Goal: Task Accomplishment & Management: Complete application form

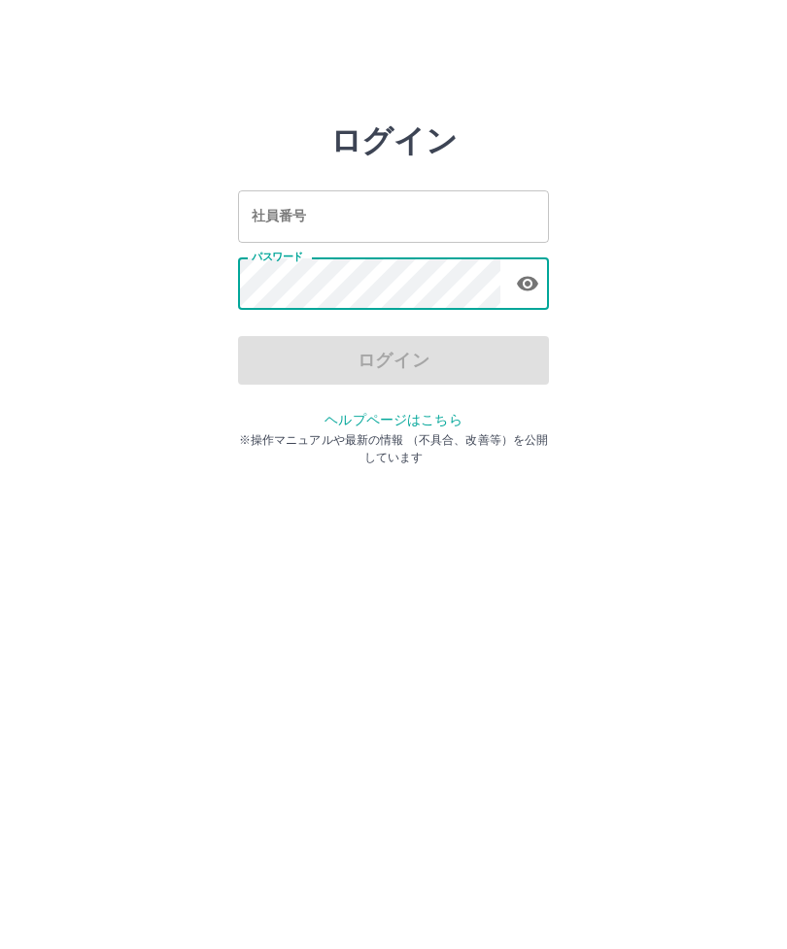
click at [262, 218] on div "社員番号 社員番号" at bounding box center [393, 216] width 311 height 52
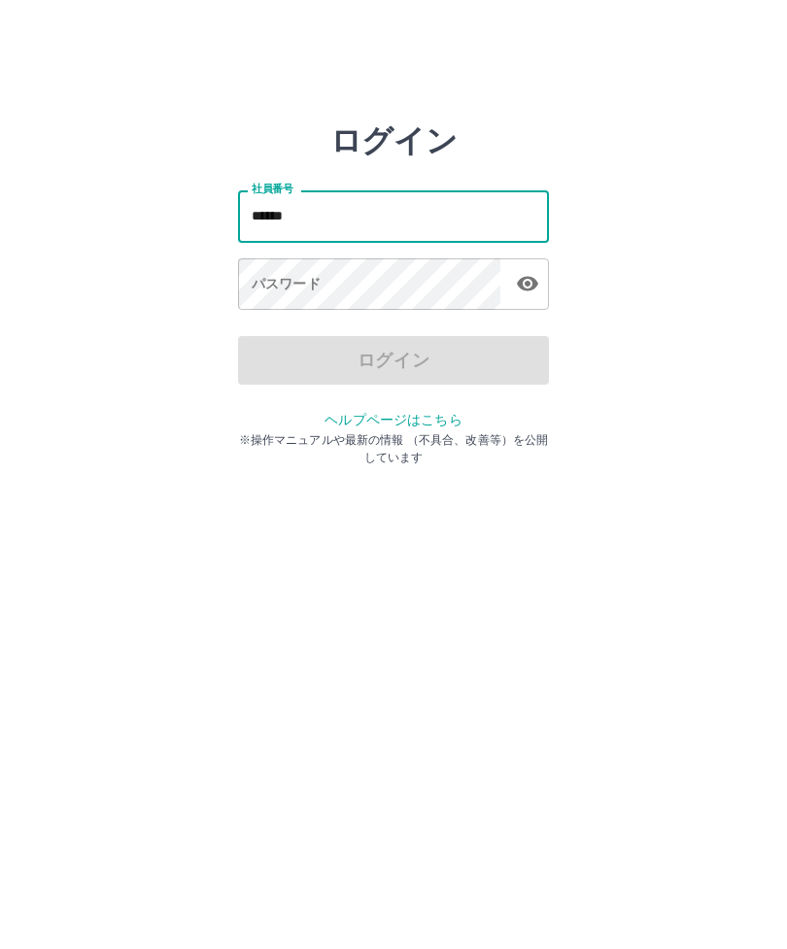
click at [276, 288] on div "パスワード パスワード" at bounding box center [393, 285] width 311 height 54
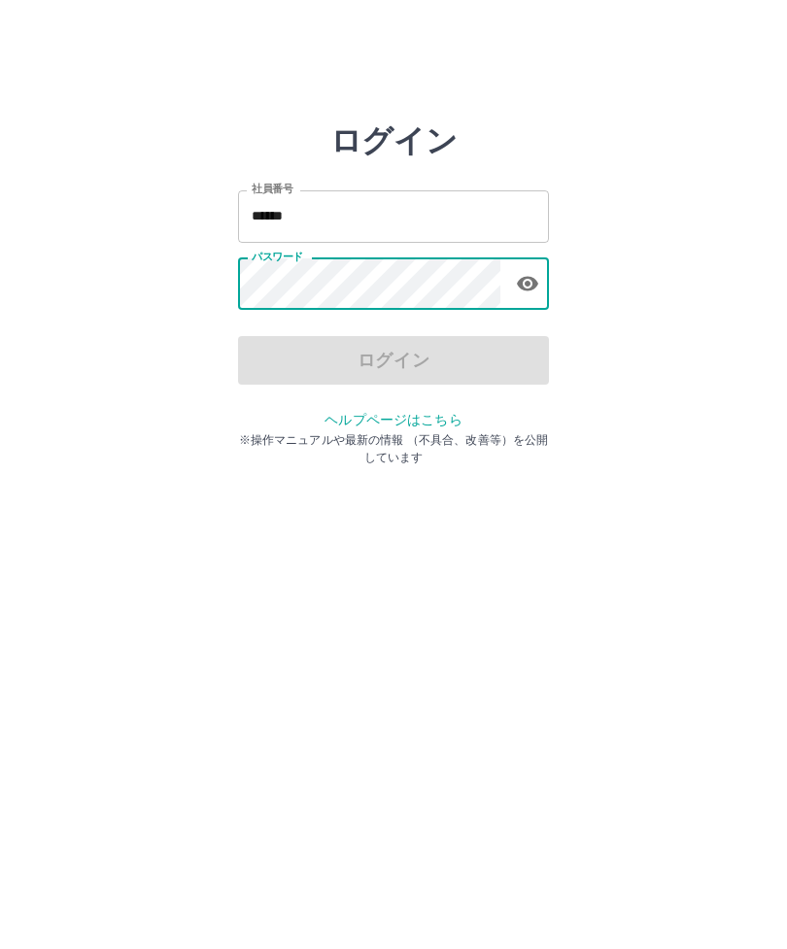
click at [267, 222] on input "******" at bounding box center [393, 216] width 311 height 52
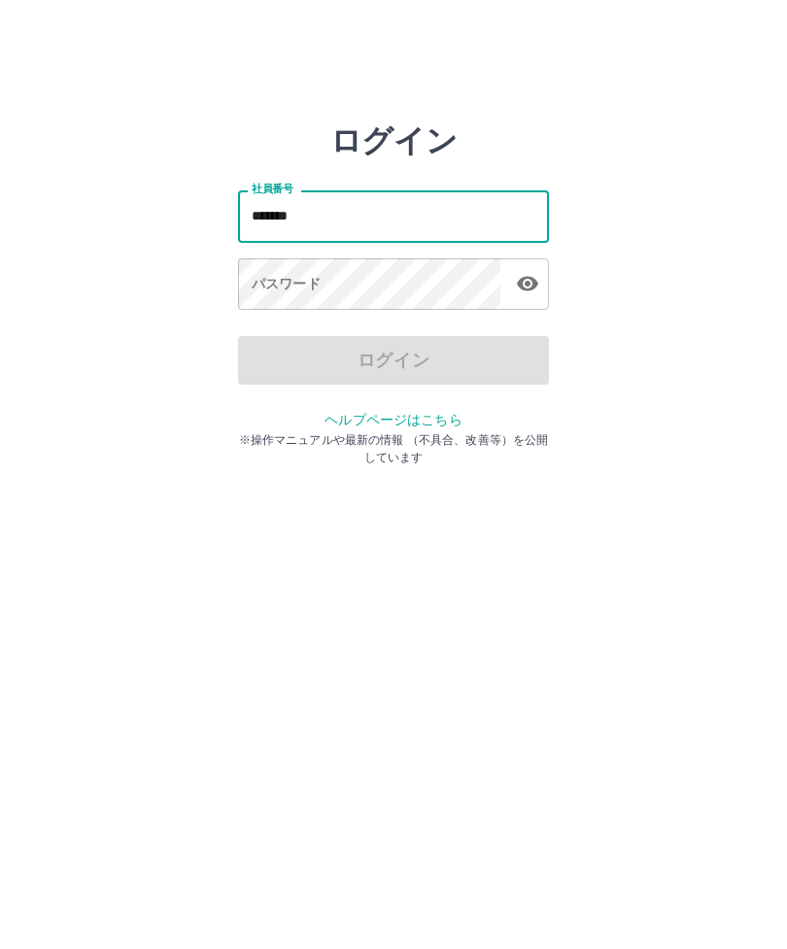
type input "*******"
click at [266, 279] on div "パスワード パスワード" at bounding box center [393, 285] width 311 height 54
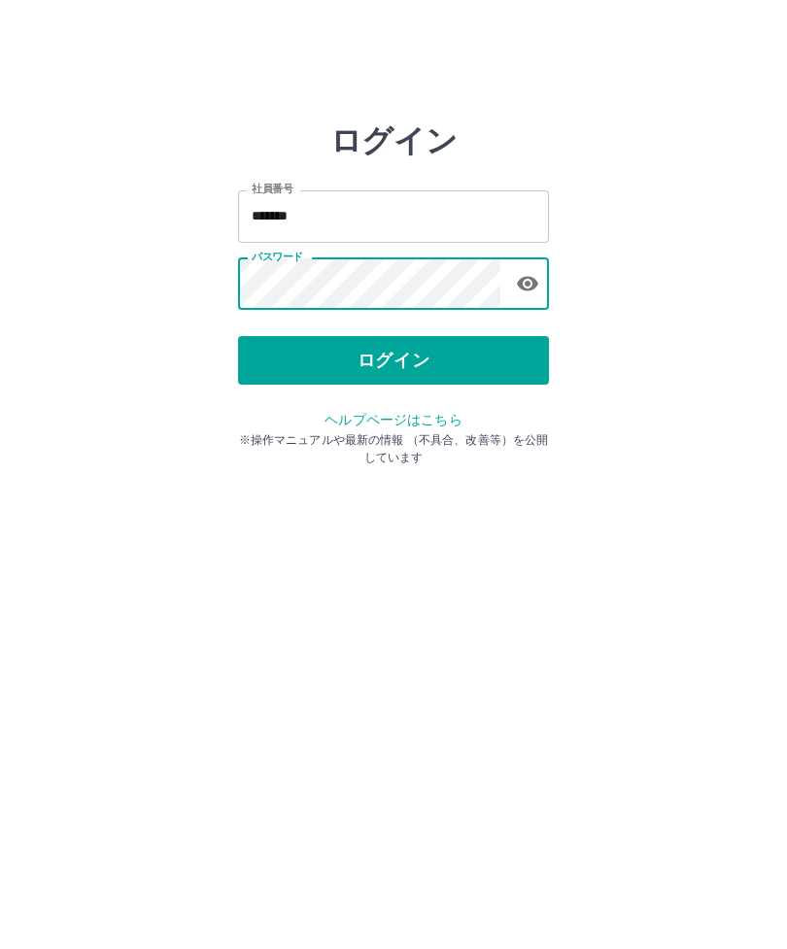
click at [439, 368] on button "ログイン" at bounding box center [393, 360] width 311 height 49
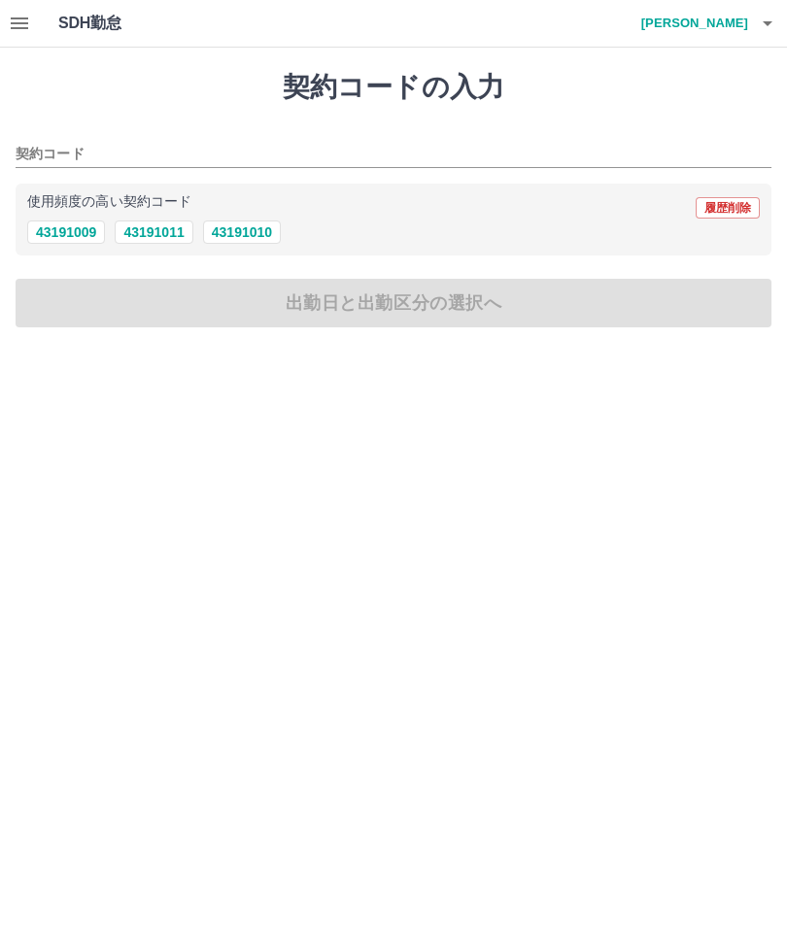
click at [33, 33] on button "button" at bounding box center [19, 23] width 39 height 47
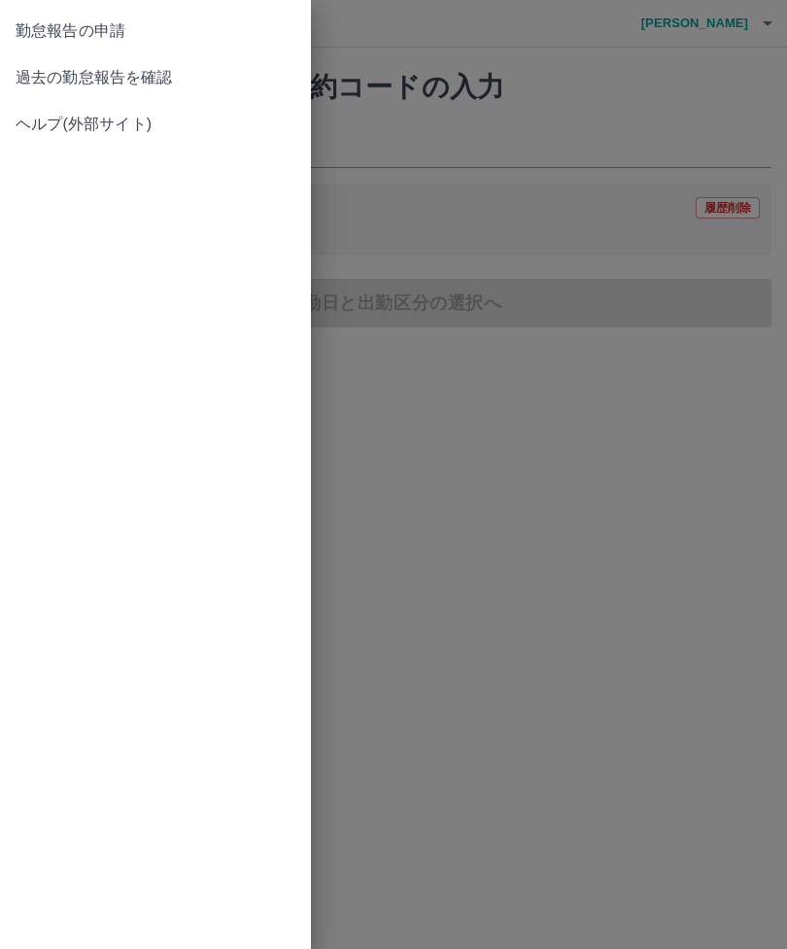
click at [156, 85] on span "過去の勤怠報告を確認" at bounding box center [156, 77] width 280 height 23
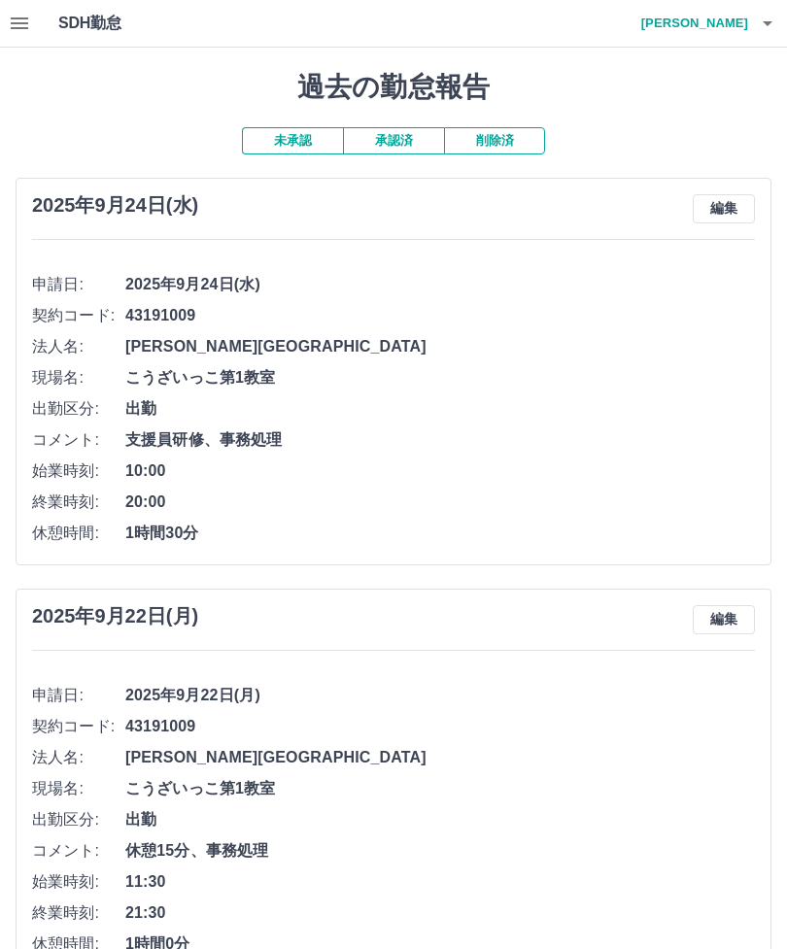
click at [415, 139] on button "承認済" at bounding box center [393, 140] width 101 height 27
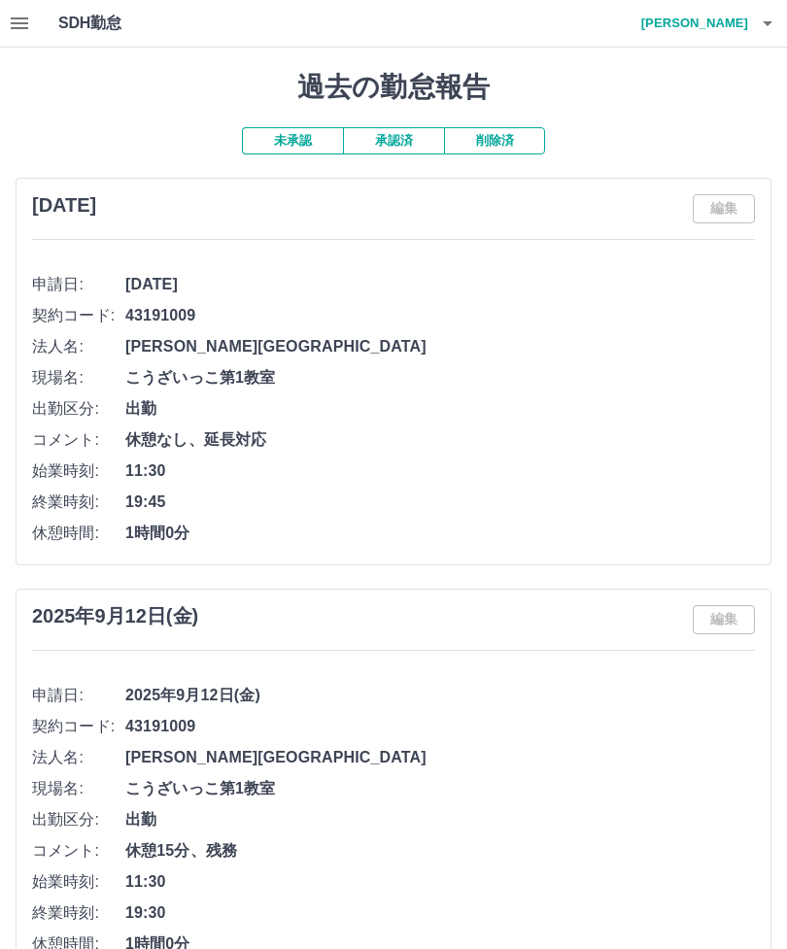
click at [33, 6] on button "button" at bounding box center [19, 23] width 39 height 47
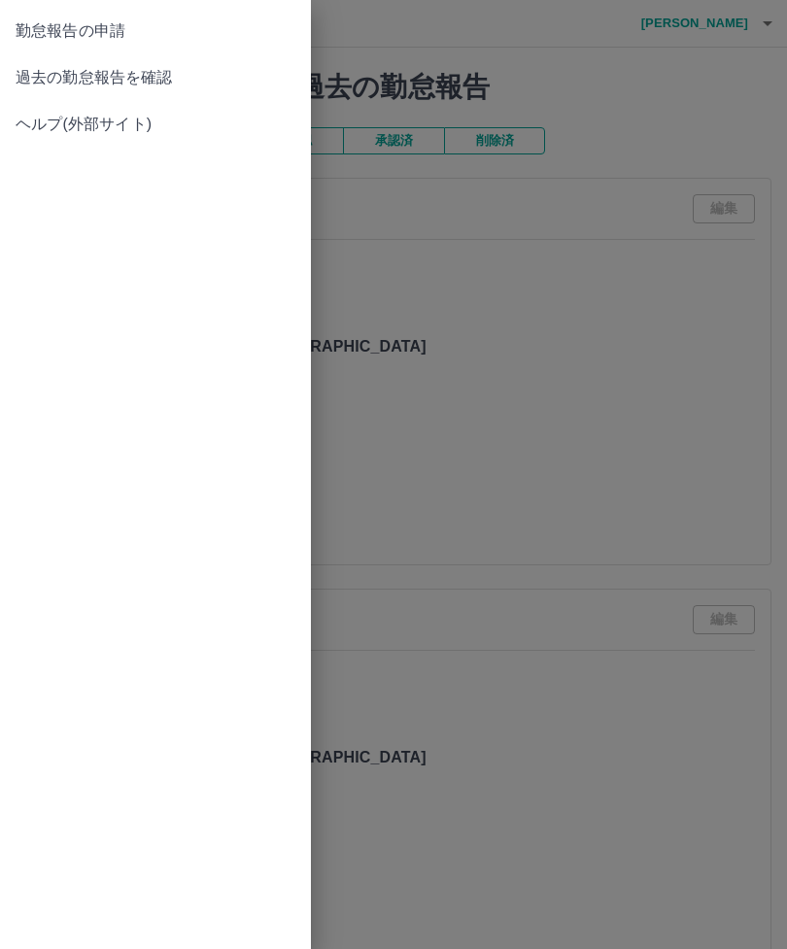
click at [167, 84] on span "過去の勤怠報告を確認" at bounding box center [156, 77] width 280 height 23
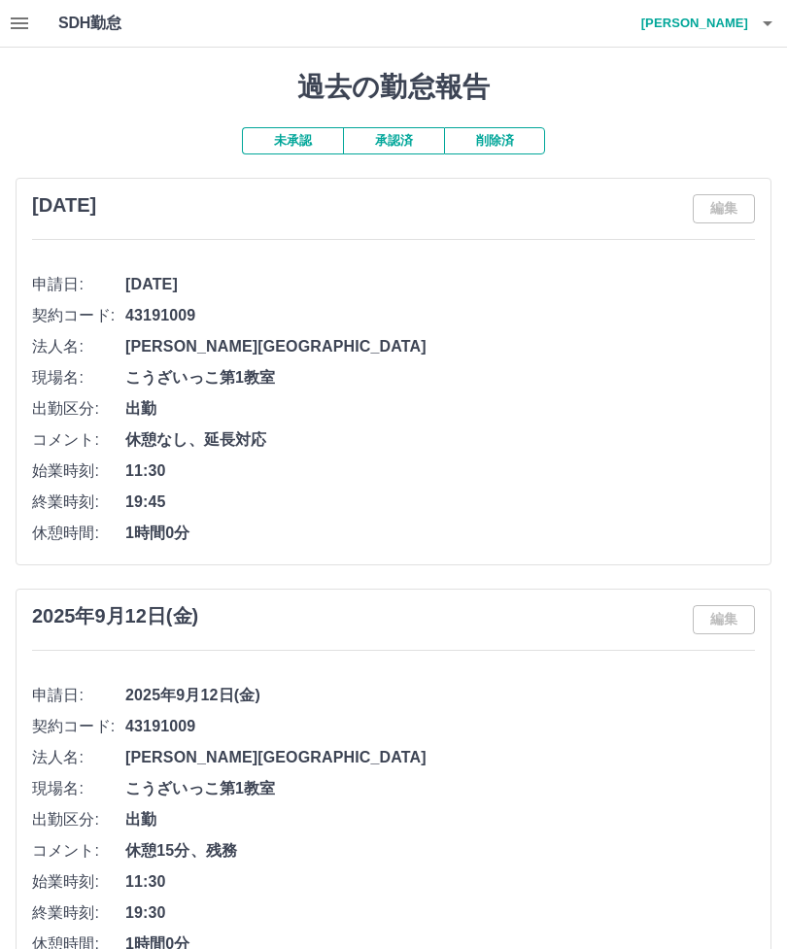
click at [307, 134] on button "未承認" at bounding box center [292, 140] width 101 height 27
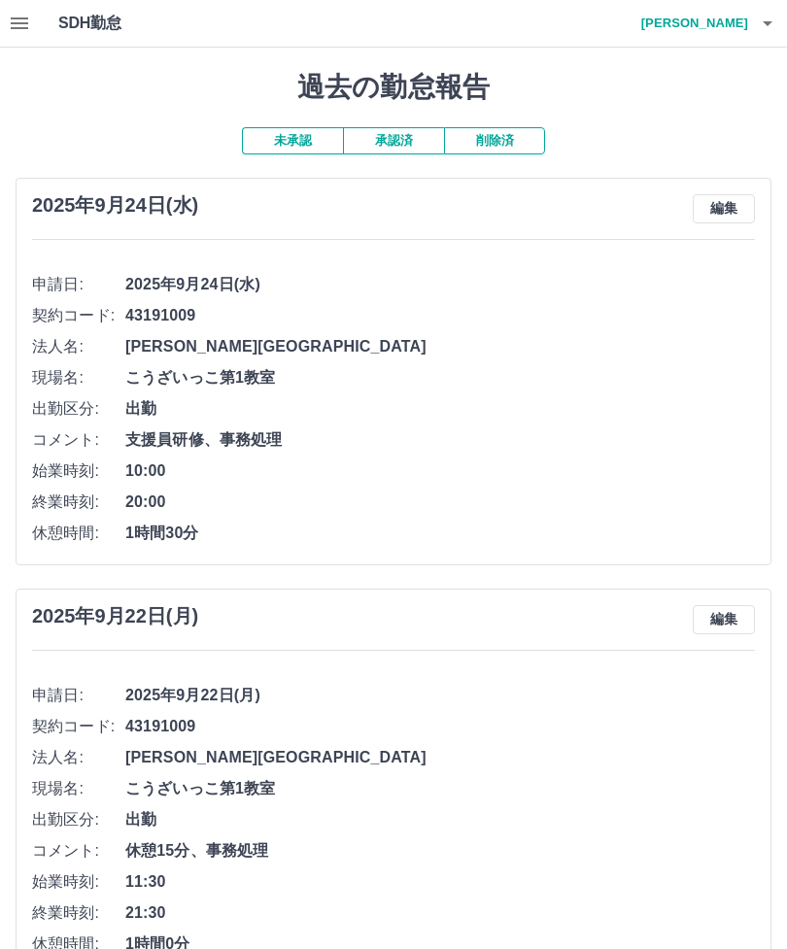
click at [32, 16] on button "button" at bounding box center [19, 23] width 39 height 47
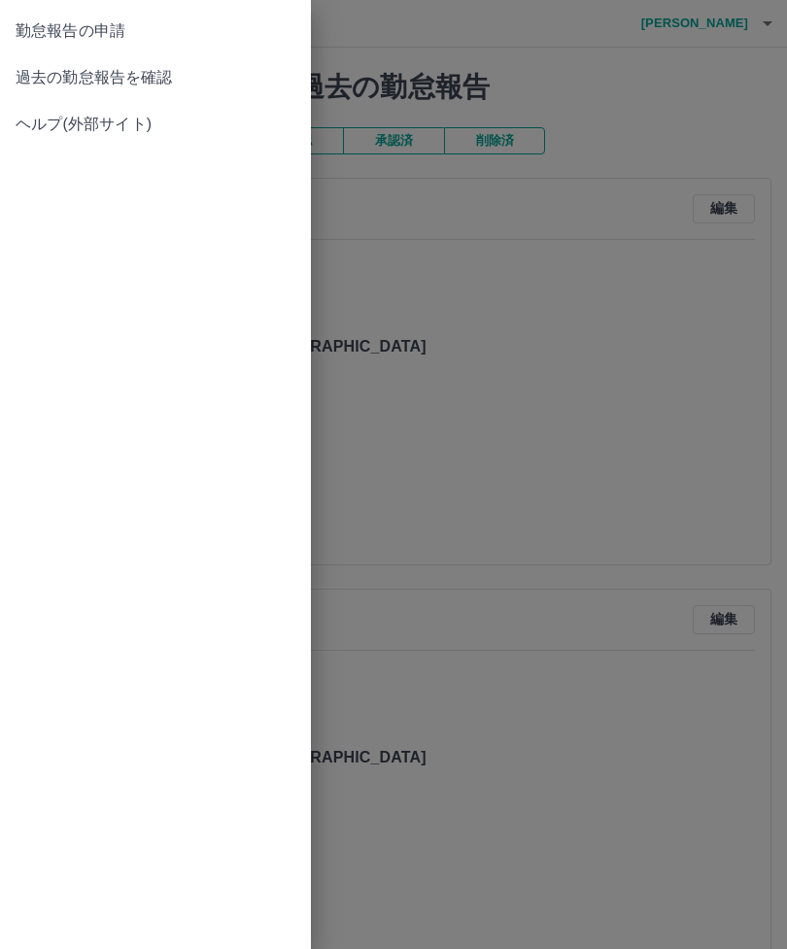
click at [135, 43] on link "勤怠報告の申請" at bounding box center [155, 31] width 311 height 47
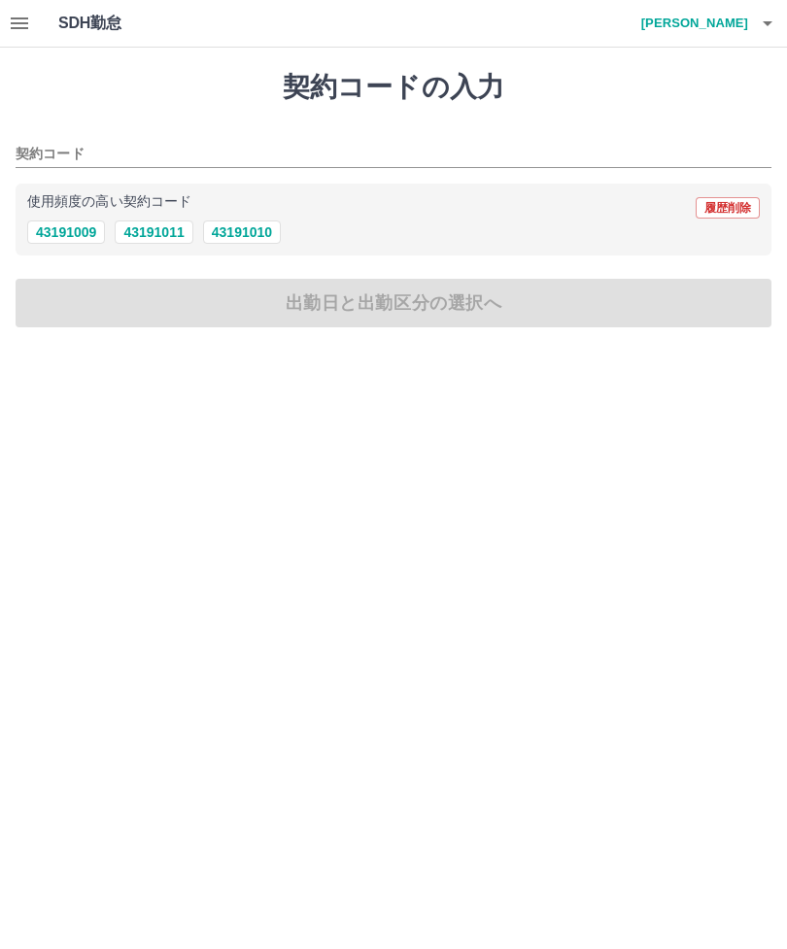
click at [86, 227] on button "43191009" at bounding box center [66, 232] width 78 height 23
type input "********"
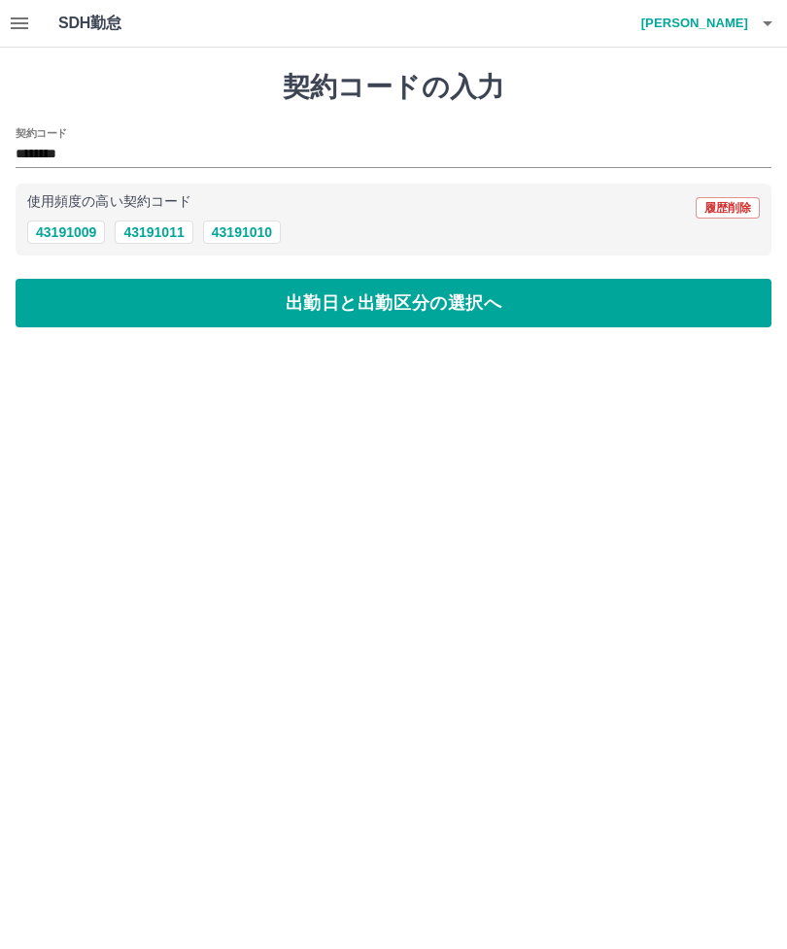
click at [262, 309] on button "出勤日と出勤区分の選択へ" at bounding box center [394, 303] width 756 height 49
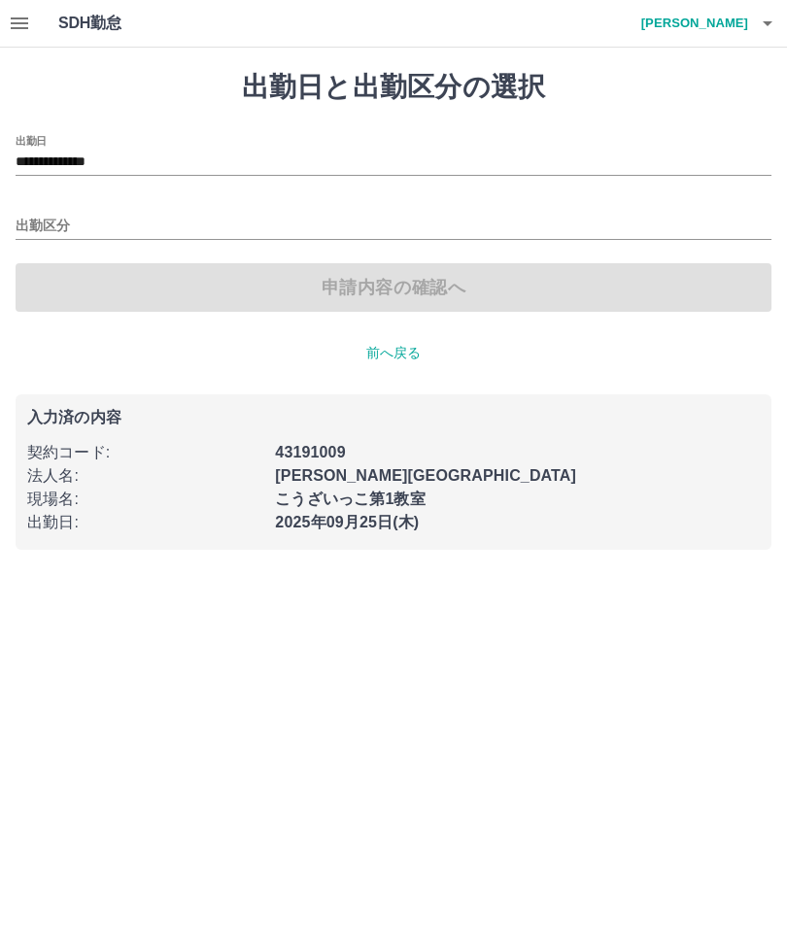
click at [63, 223] on input "出勤区分" at bounding box center [394, 227] width 756 height 24
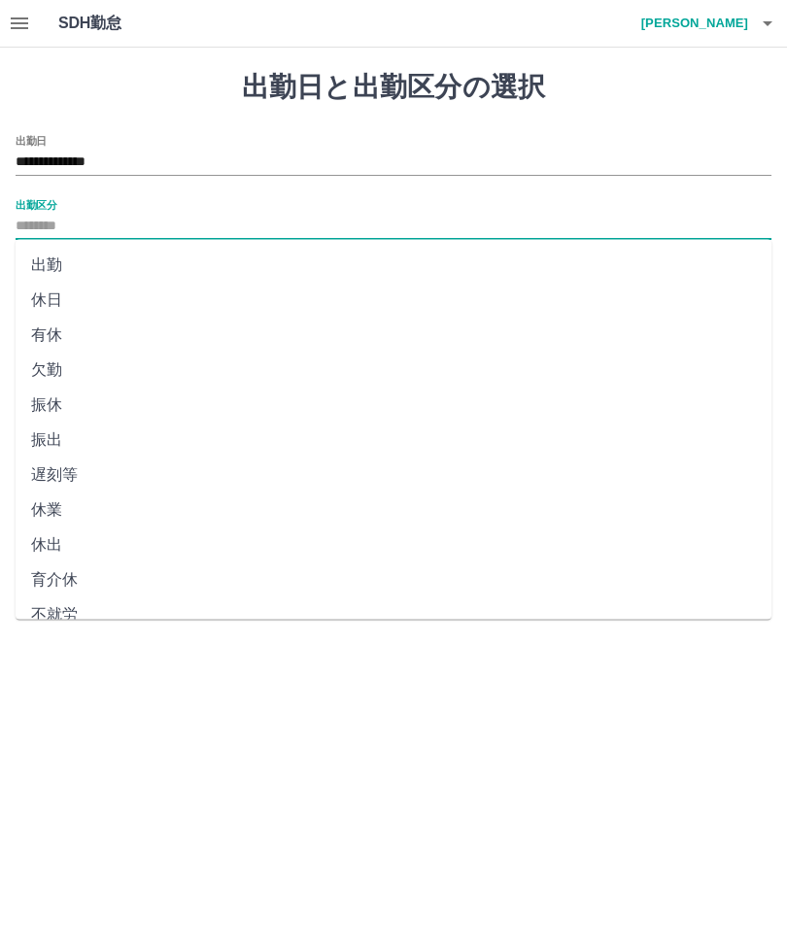
click at [97, 275] on li "出勤" at bounding box center [394, 265] width 756 height 35
type input "**"
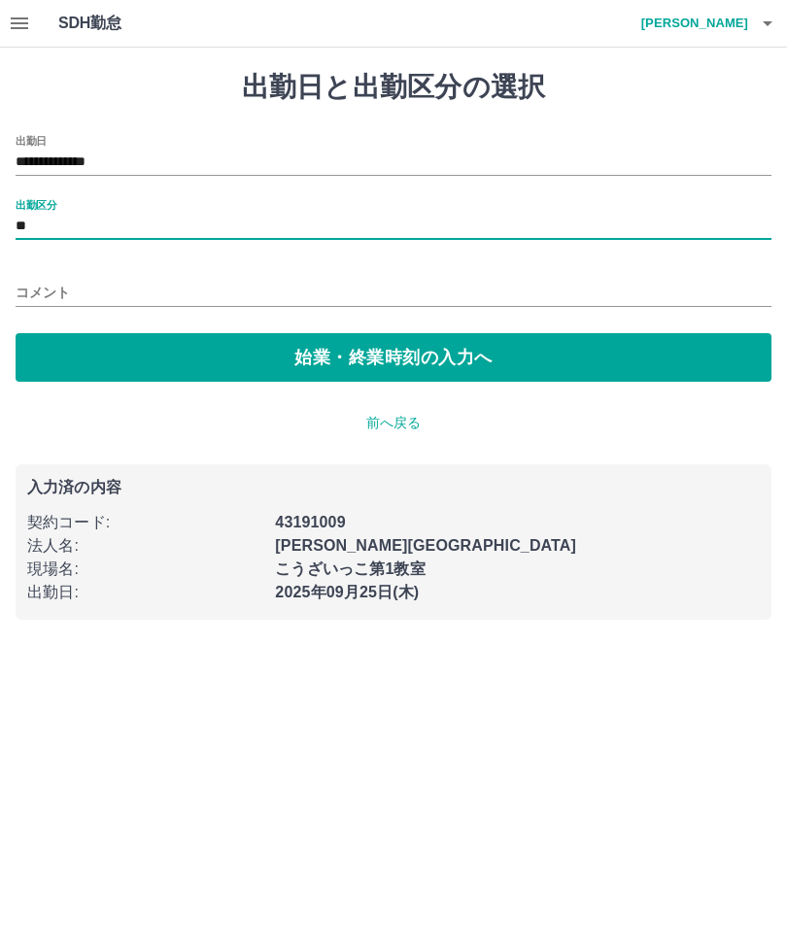
click at [213, 361] on button "始業・終業時刻の入力へ" at bounding box center [394, 357] width 756 height 49
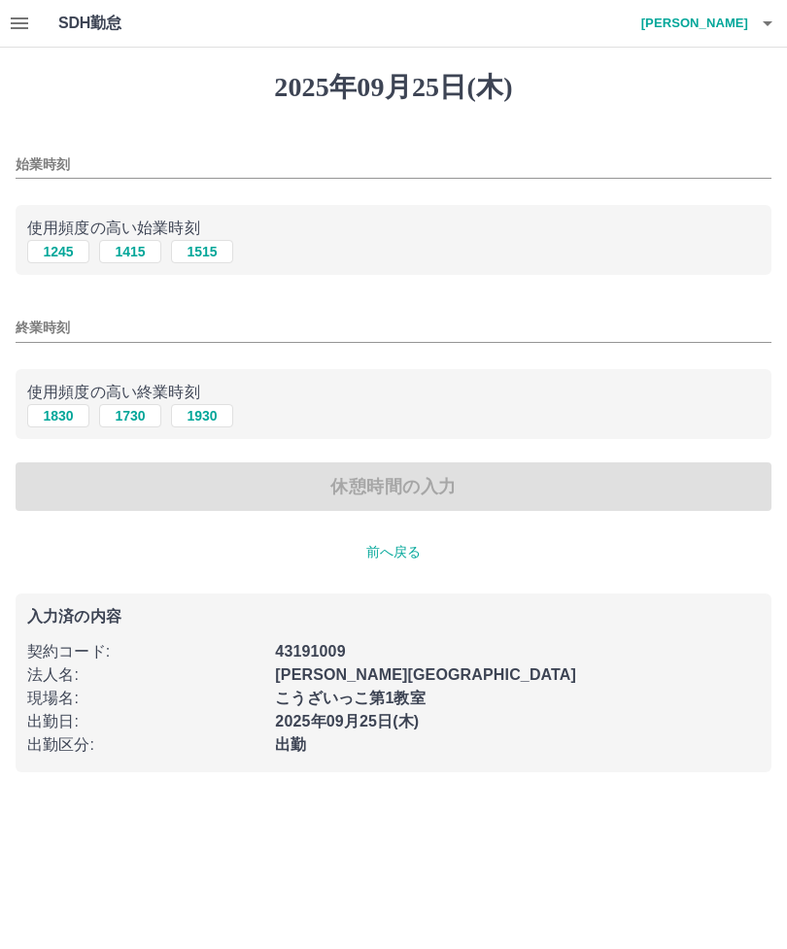
click at [44, 158] on input "始業時刻" at bounding box center [394, 165] width 756 height 28
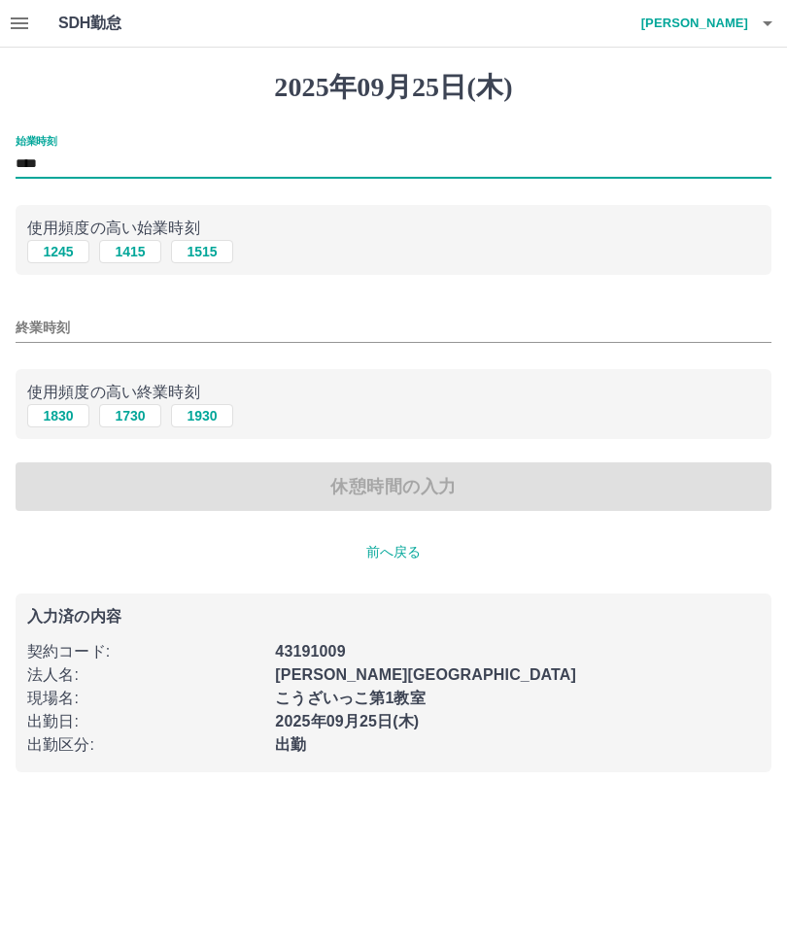
type input "****"
click at [42, 327] on input "終業時刻" at bounding box center [394, 328] width 756 height 28
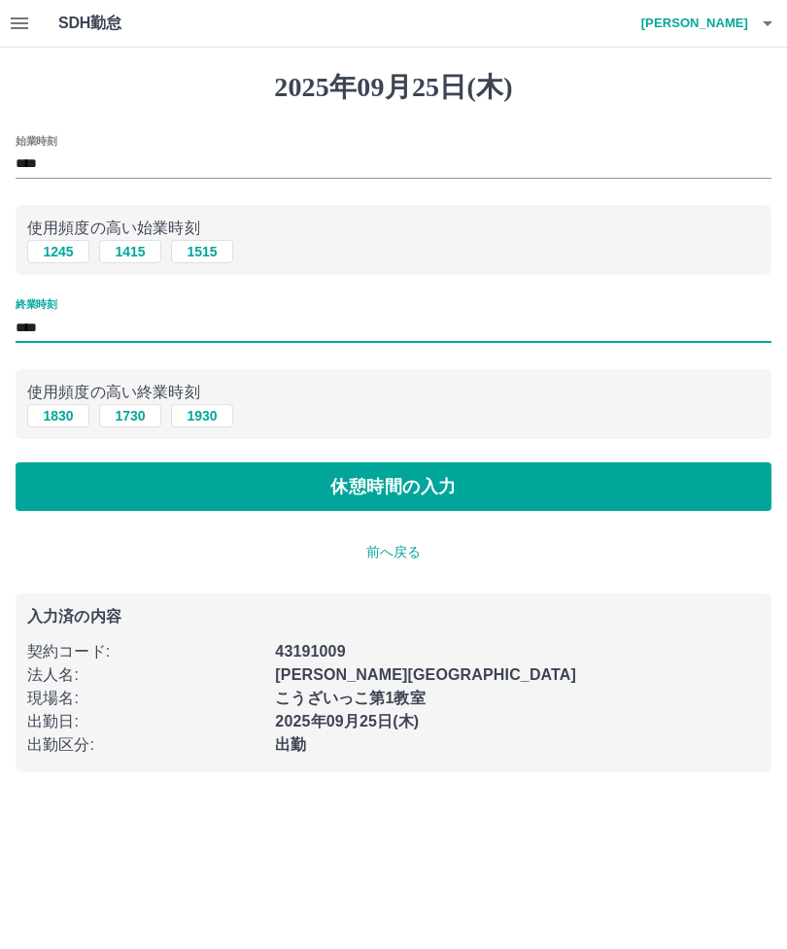
type input "****"
click at [425, 495] on button "休憩時間の入力" at bounding box center [394, 487] width 756 height 49
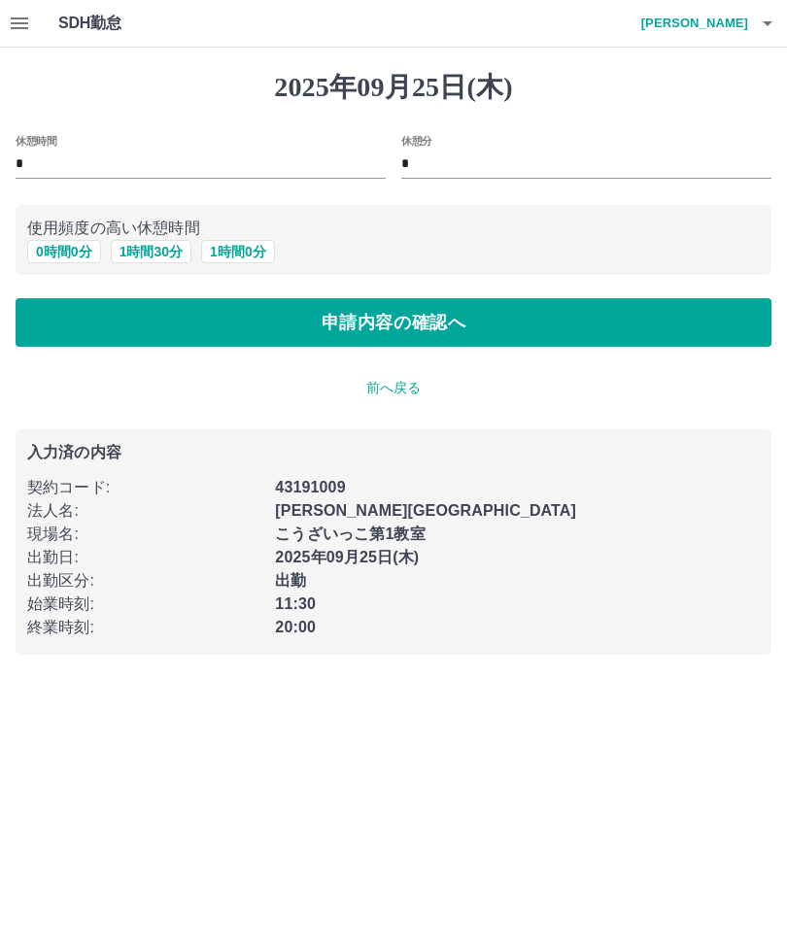
click at [174, 258] on button "1 時間 30 分" at bounding box center [151, 251] width 81 height 23
type input "*"
click at [262, 257] on button "1 時間 0 分" at bounding box center [238, 251] width 74 height 23
type input "*"
click at [398, 333] on button "申請内容の確認へ" at bounding box center [394, 322] width 756 height 49
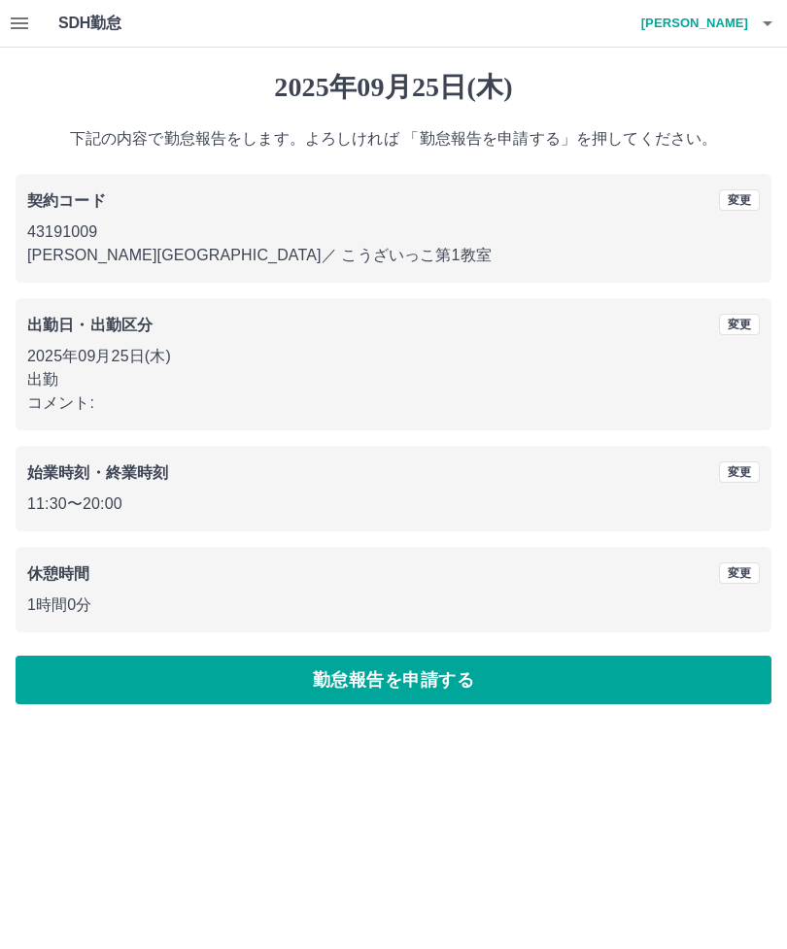
click at [738, 320] on button "変更" at bounding box center [739, 324] width 41 height 21
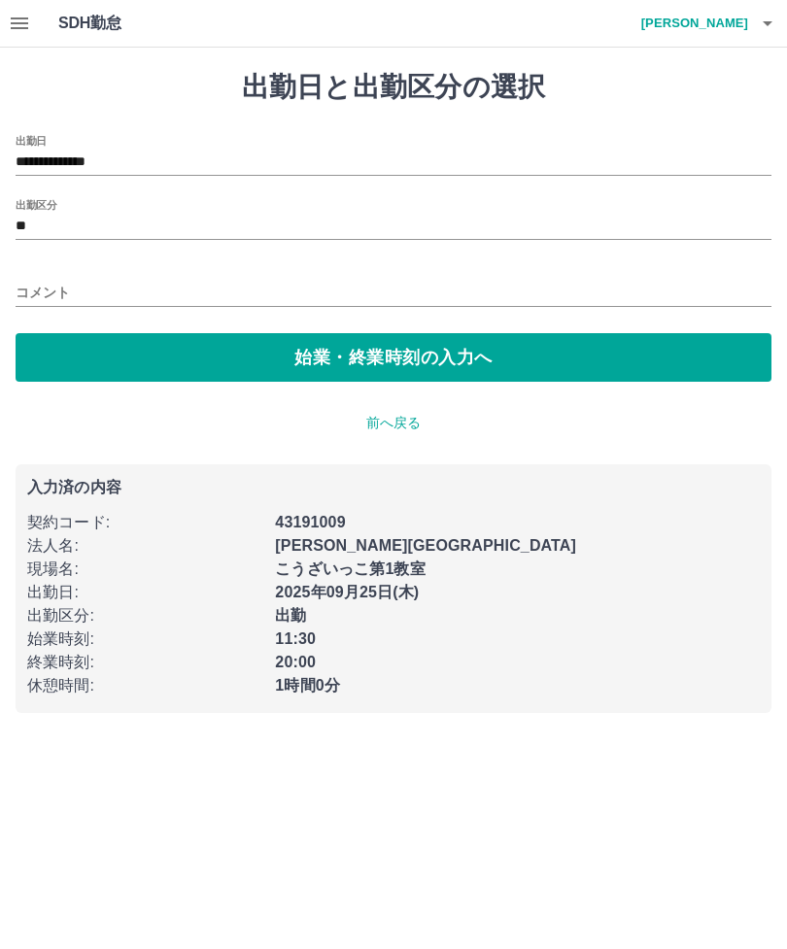
click at [33, 283] on input "コメント" at bounding box center [394, 293] width 756 height 28
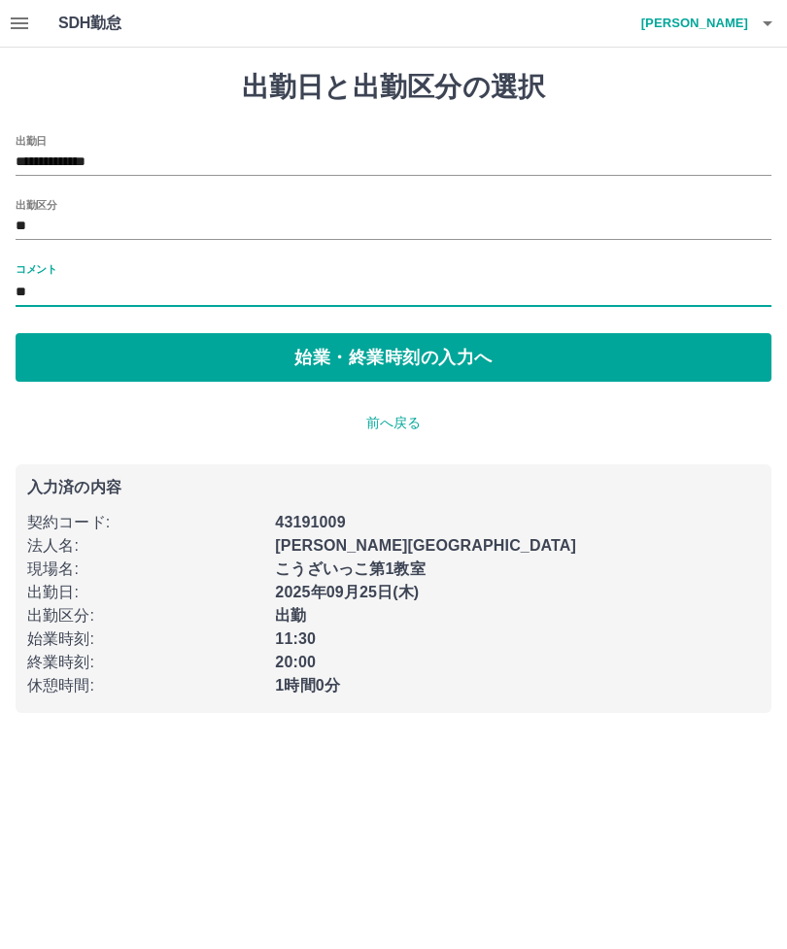
type input "*"
type input "*********"
click at [512, 364] on button "始業・終業時刻の入力へ" at bounding box center [394, 357] width 756 height 49
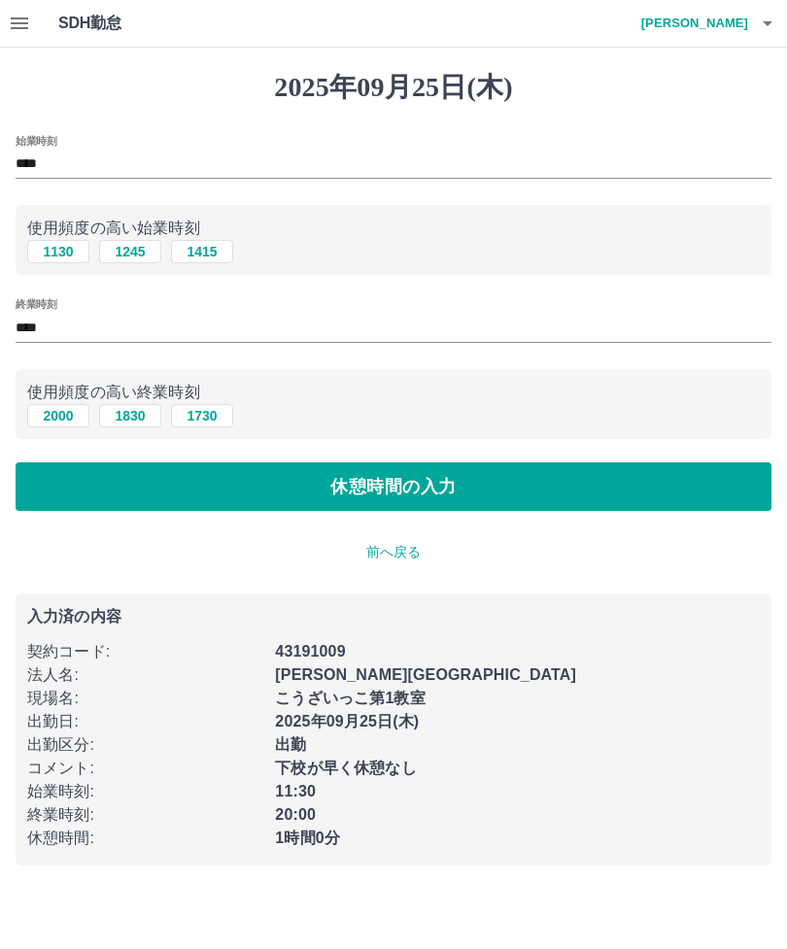
click at [445, 492] on button "休憩時間の入力" at bounding box center [394, 487] width 756 height 49
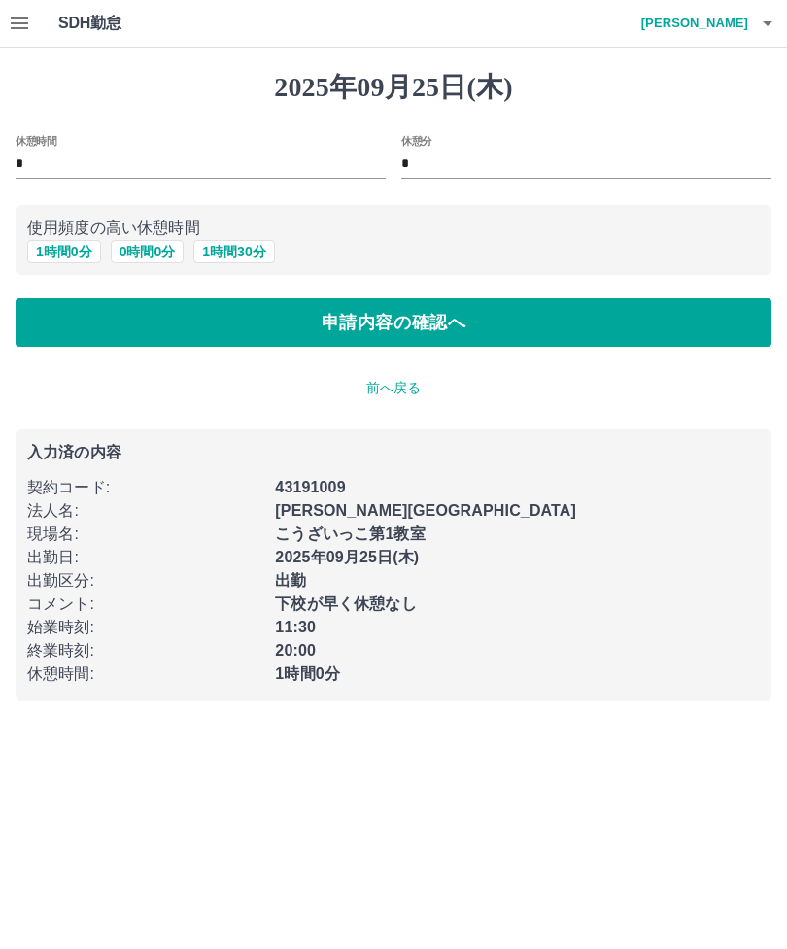
click at [397, 337] on button "申請内容の確認へ" at bounding box center [394, 322] width 756 height 49
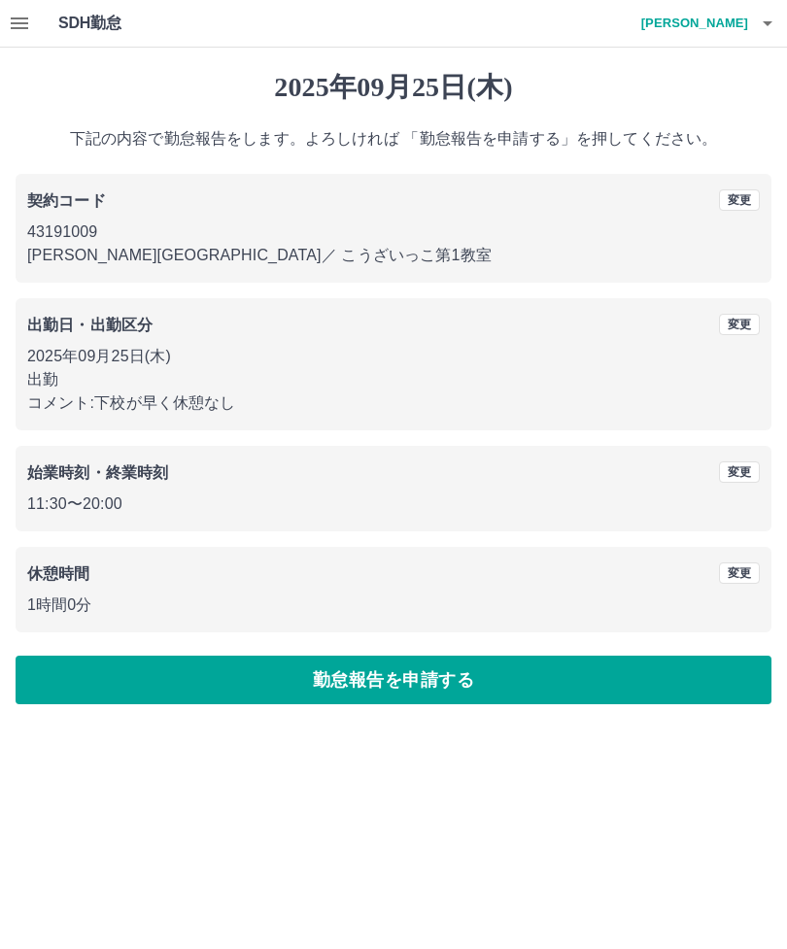
click at [724, 317] on button "変更" at bounding box center [739, 324] width 41 height 21
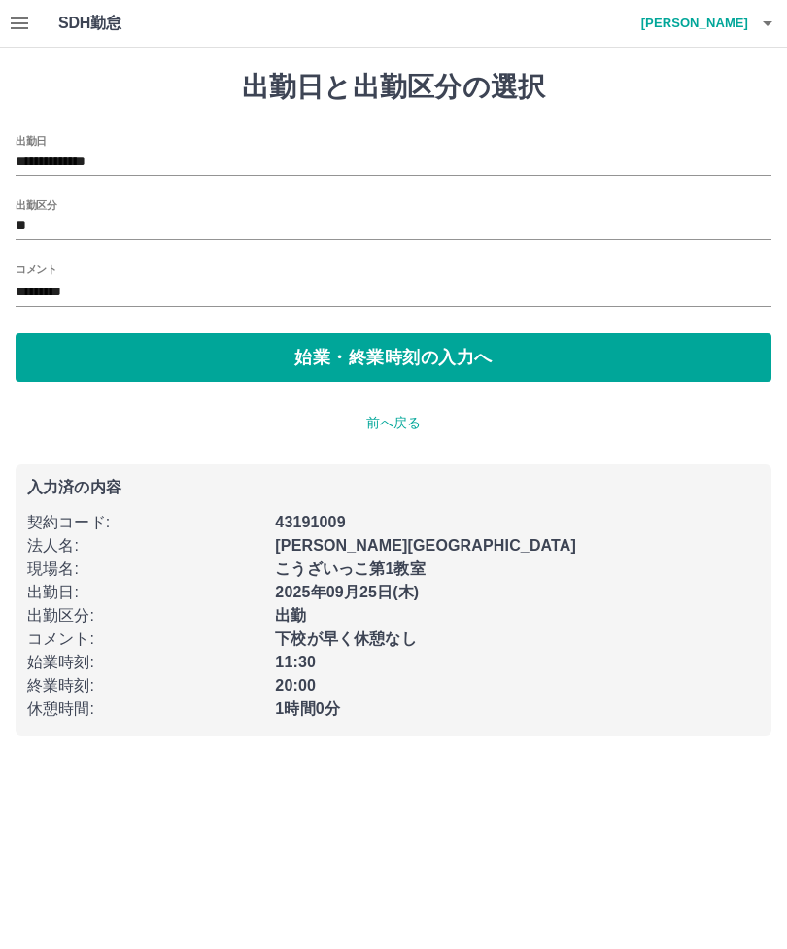
click at [197, 292] on input "*********" at bounding box center [394, 293] width 756 height 28
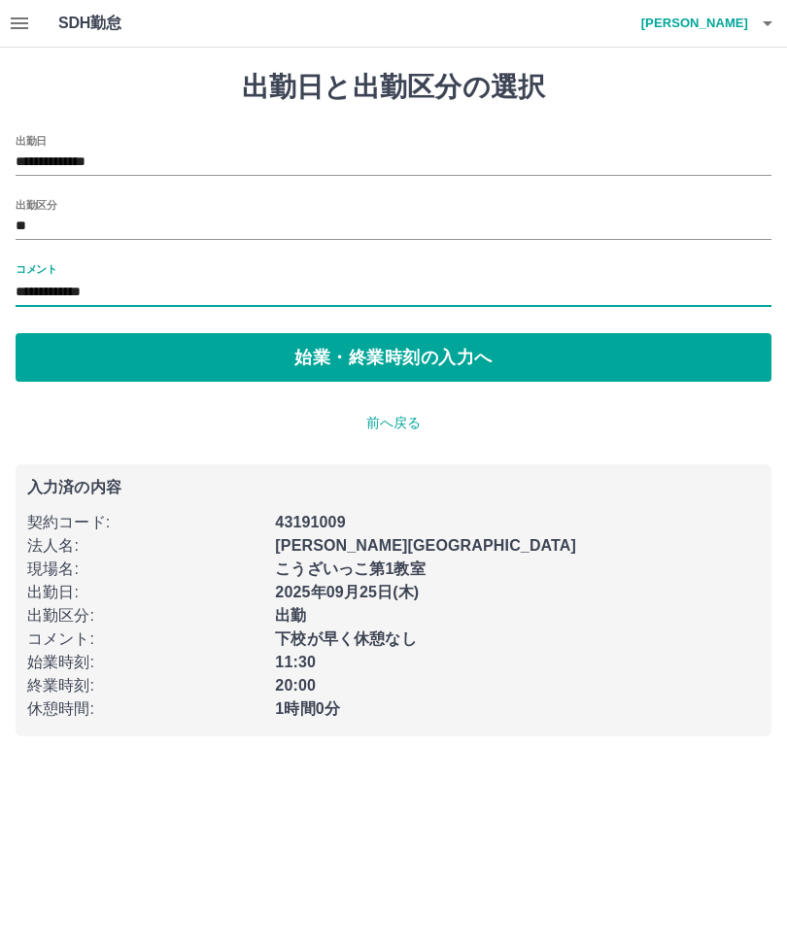
type input "**********"
click at [535, 361] on button "始業・終業時刻の入力へ" at bounding box center [394, 357] width 756 height 49
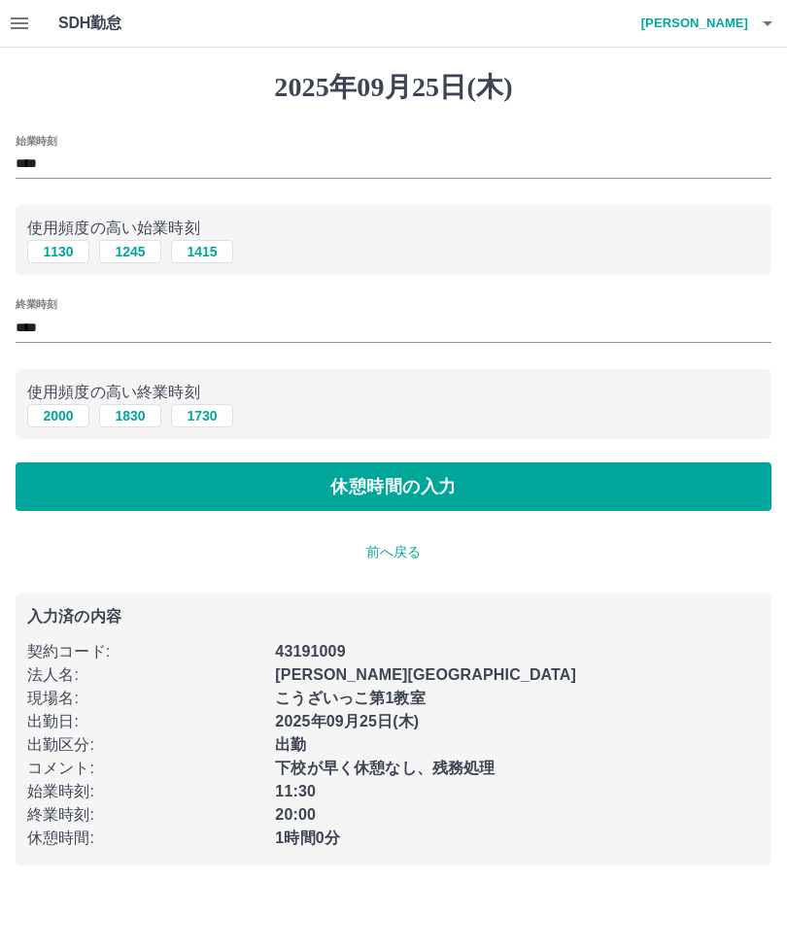
click at [524, 488] on button "休憩時間の入力" at bounding box center [394, 487] width 756 height 49
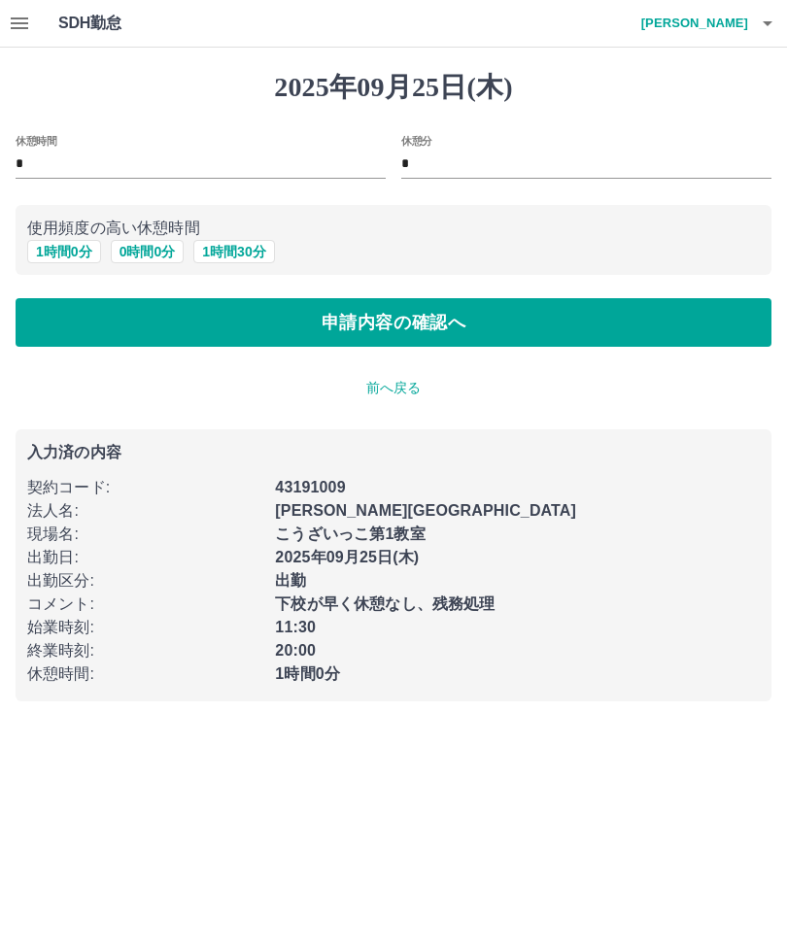
click at [577, 339] on button "申請内容の確認へ" at bounding box center [394, 322] width 756 height 49
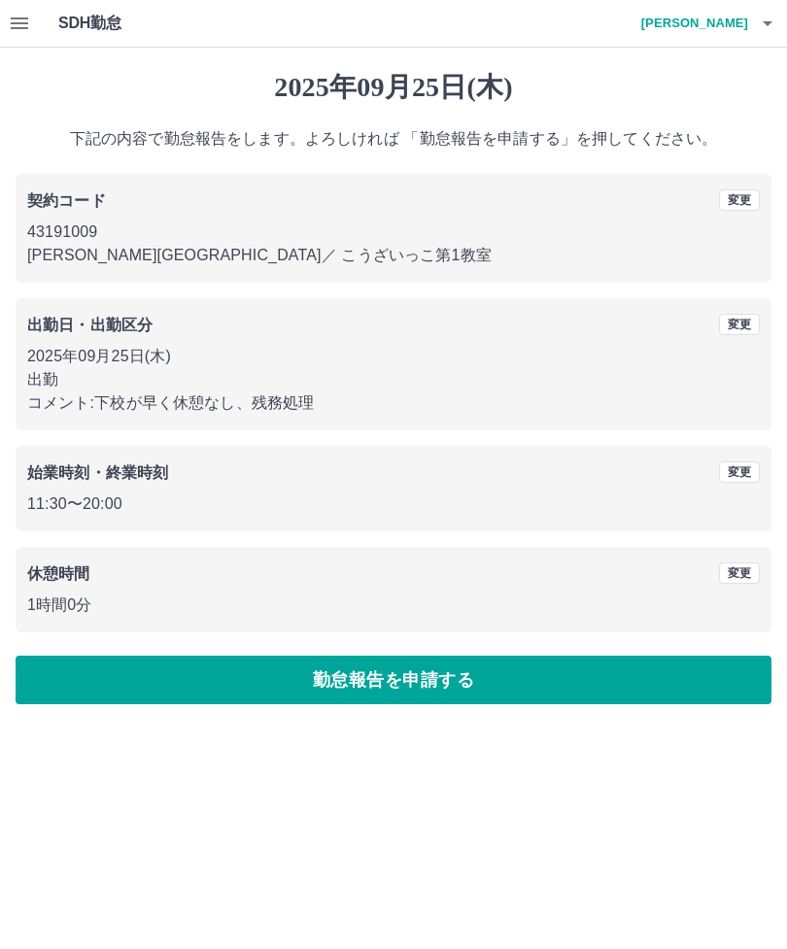
click at [498, 685] on button "勤怠報告を申請する" at bounding box center [394, 680] width 756 height 49
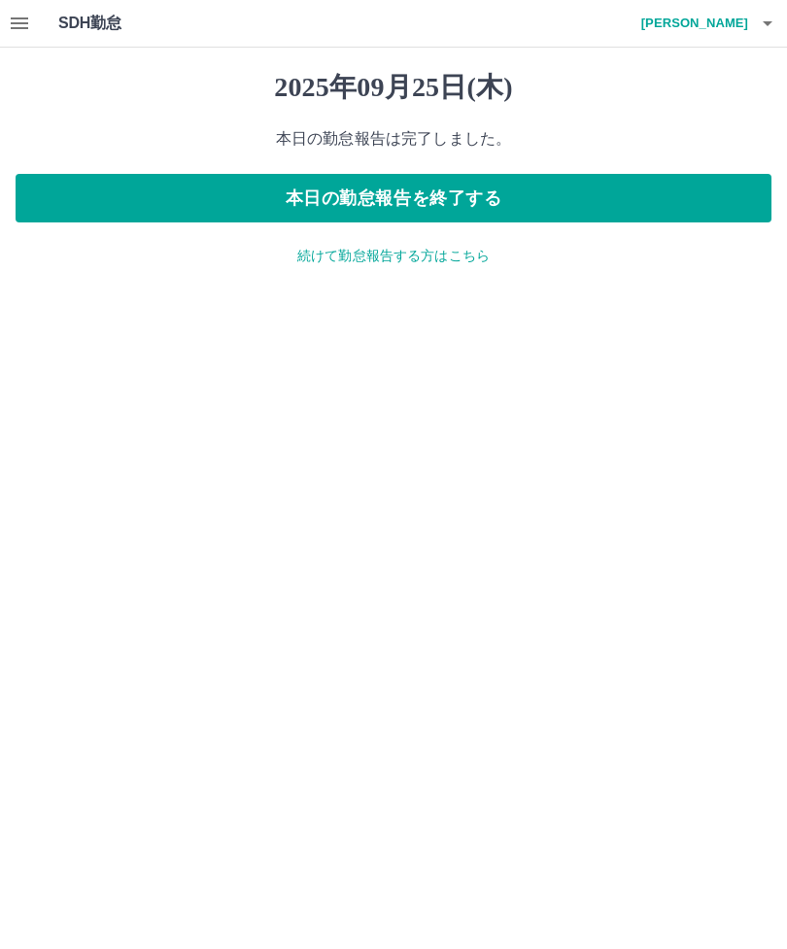
click at [30, 18] on icon "button" at bounding box center [19, 23] width 23 height 23
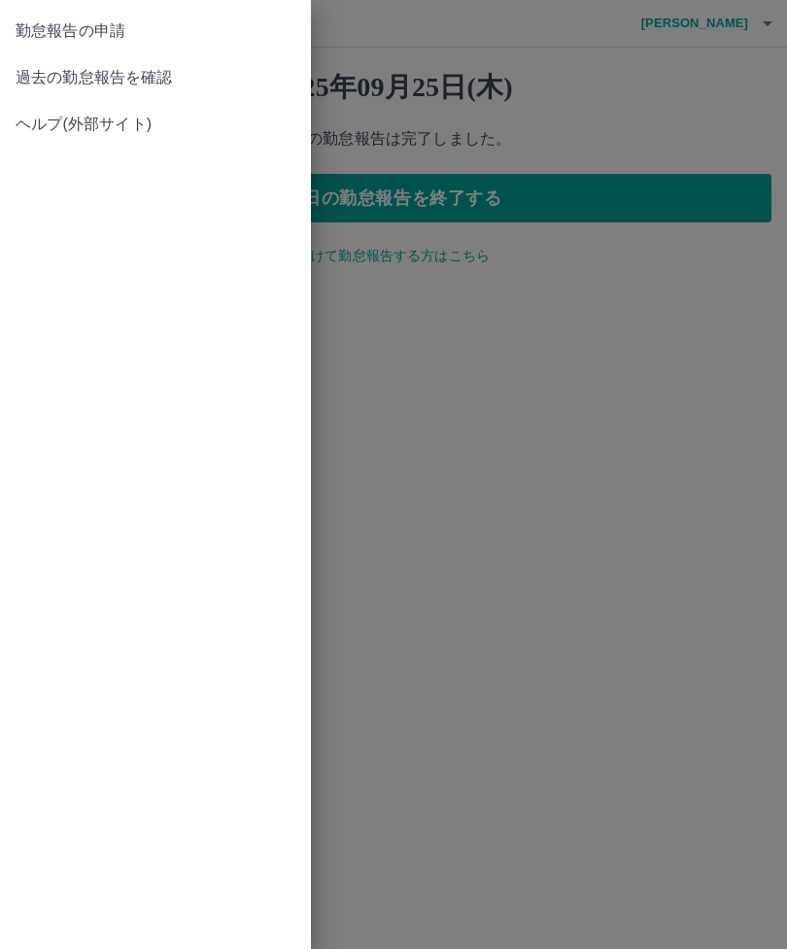
click at [158, 80] on span "過去の勤怠報告を確認" at bounding box center [156, 77] width 280 height 23
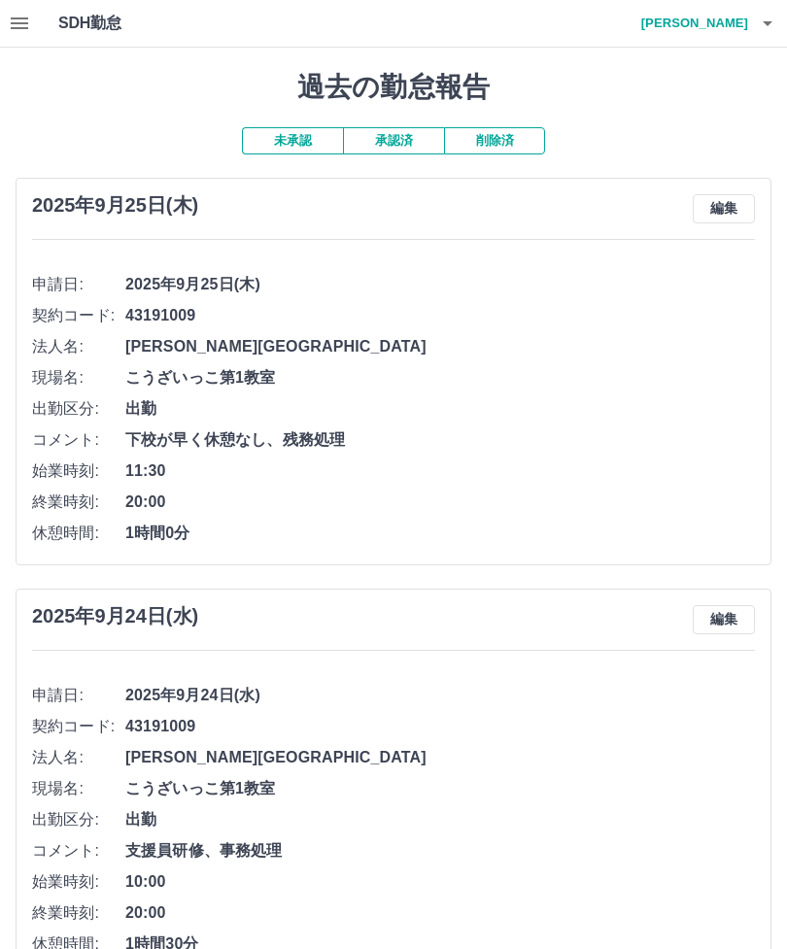
click at [723, 25] on h4 "黒川　理恵" at bounding box center [690, 23] width 117 height 47
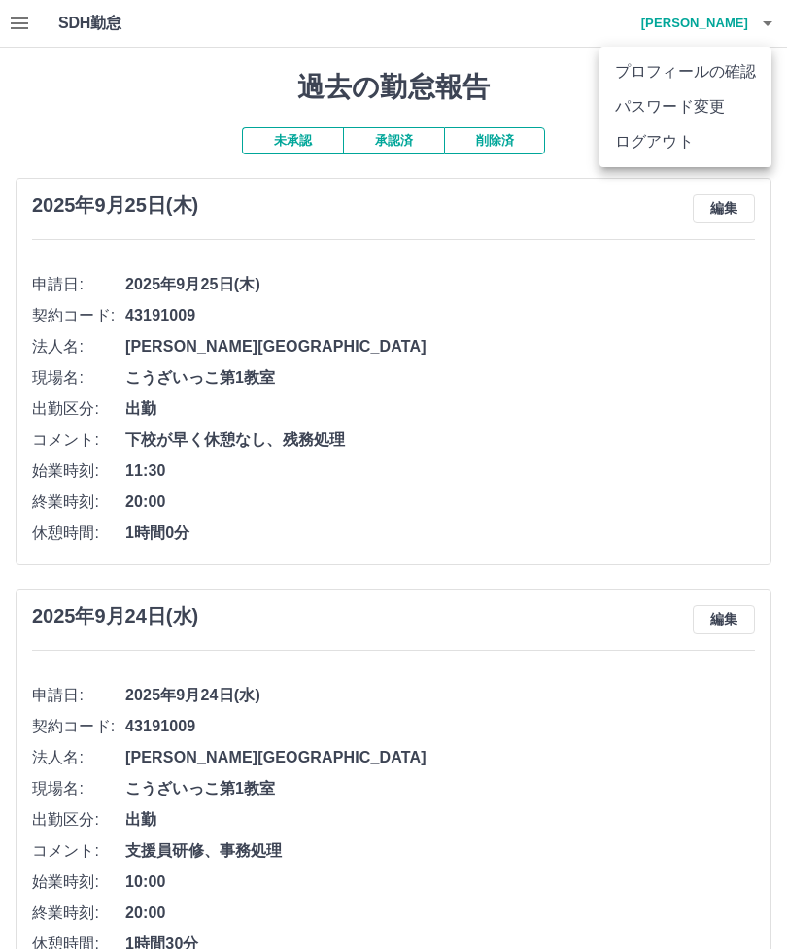
click at [685, 142] on li "ログアウト" at bounding box center [686, 141] width 172 height 35
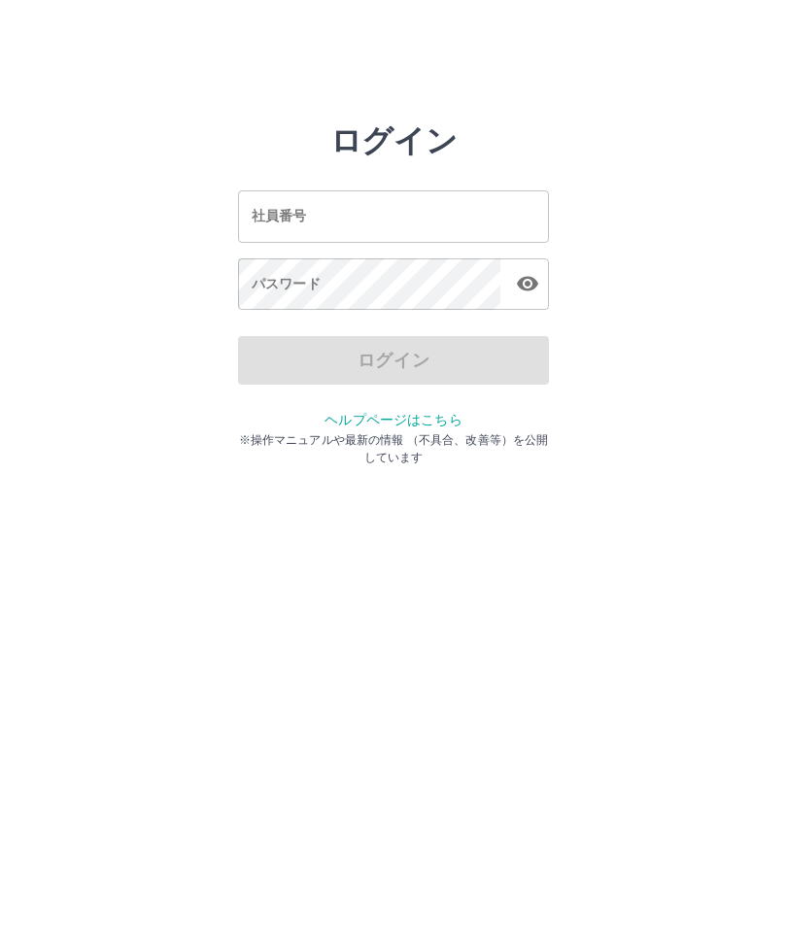
click at [290, 214] on div "社員番号 社員番号" at bounding box center [393, 216] width 311 height 52
type input "*******"
click at [273, 278] on div "パスワード パスワード" at bounding box center [393, 285] width 311 height 54
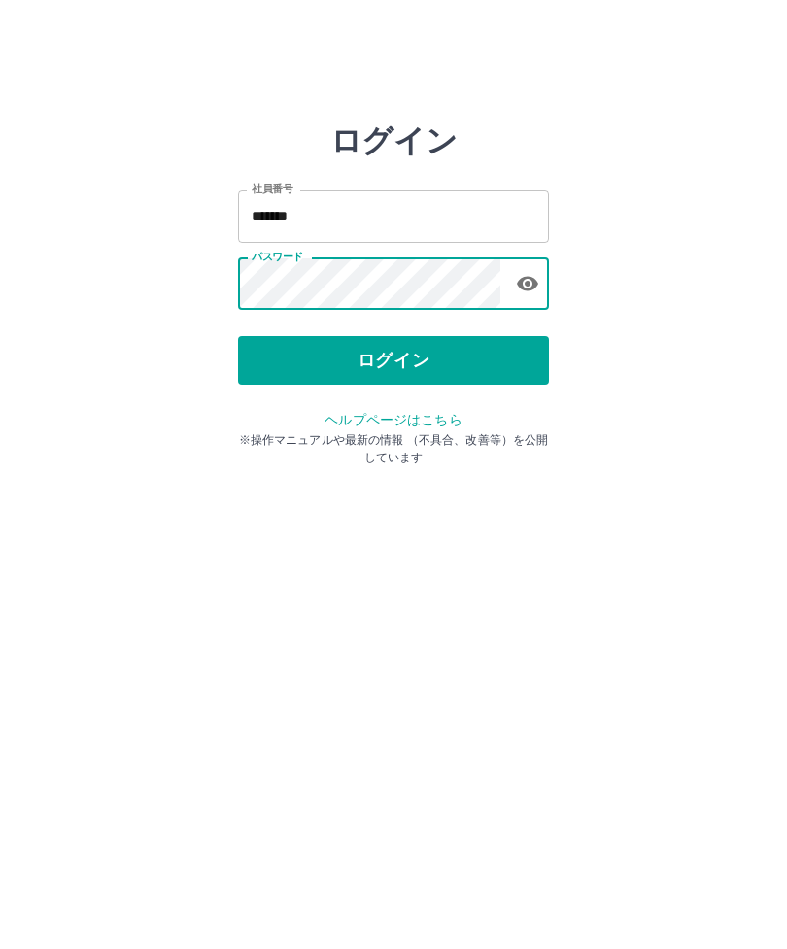
click at [447, 358] on button "ログイン" at bounding box center [393, 360] width 311 height 49
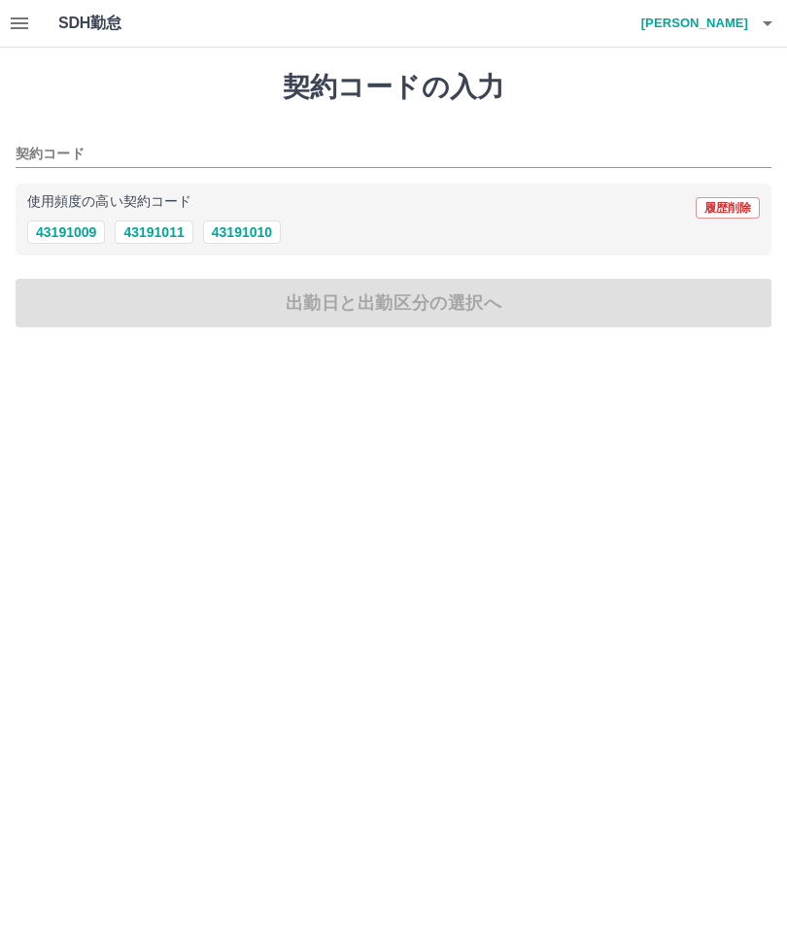
click at [12, 20] on icon "button" at bounding box center [19, 23] width 23 height 23
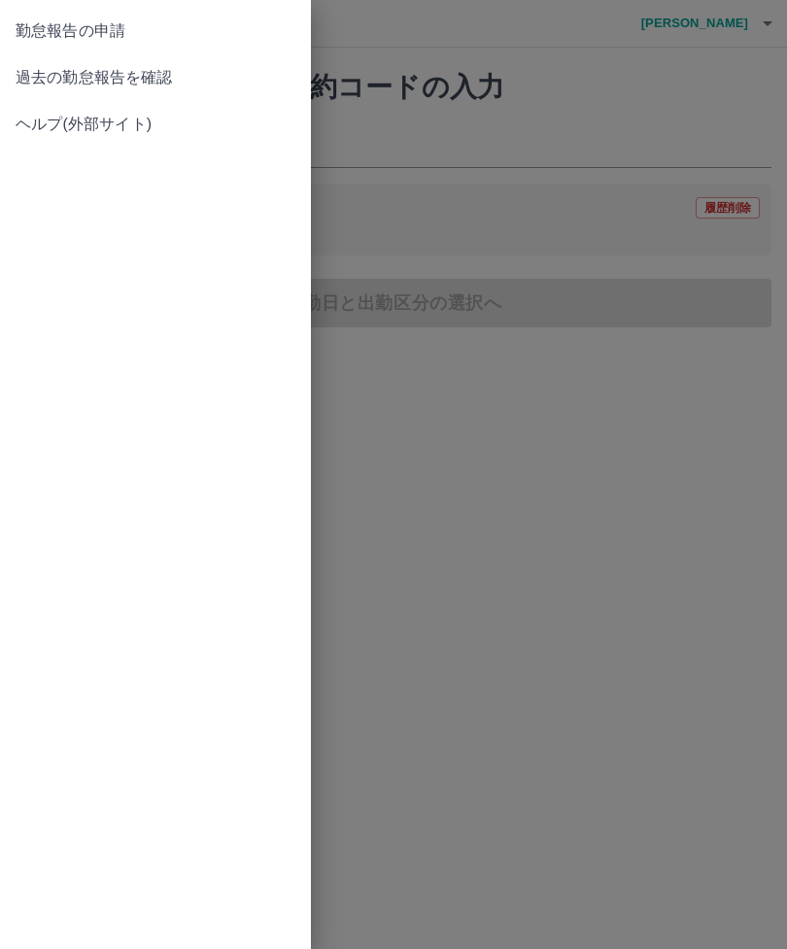
click at [137, 79] on span "過去の勤怠報告を確認" at bounding box center [156, 77] width 280 height 23
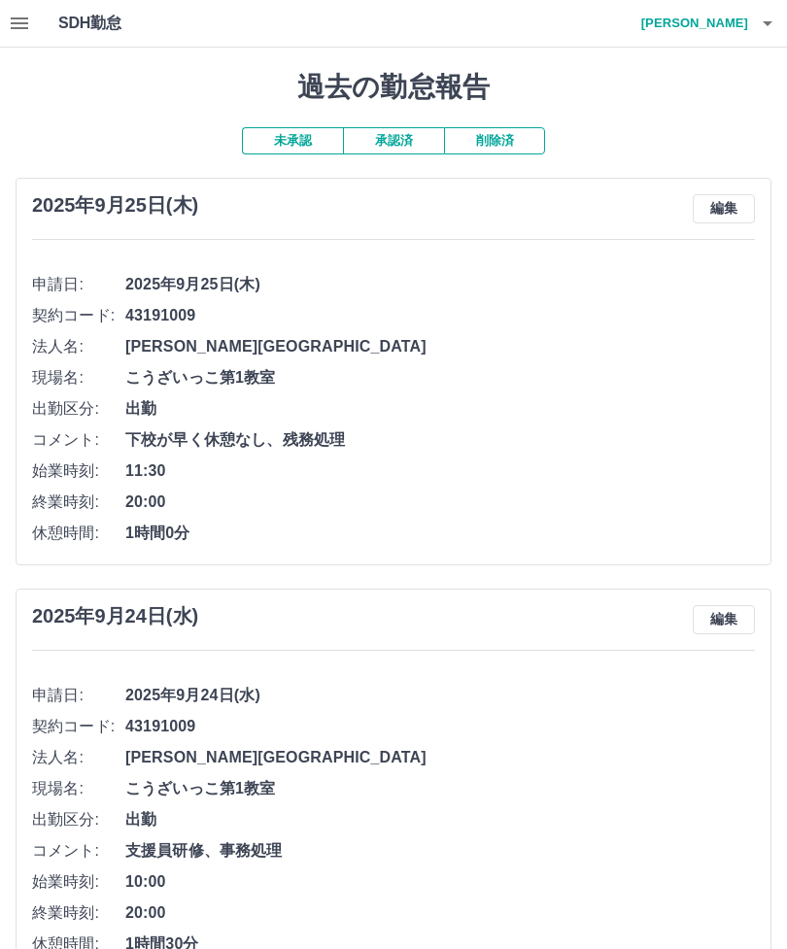
click at [727, 208] on button "編集" at bounding box center [724, 208] width 62 height 29
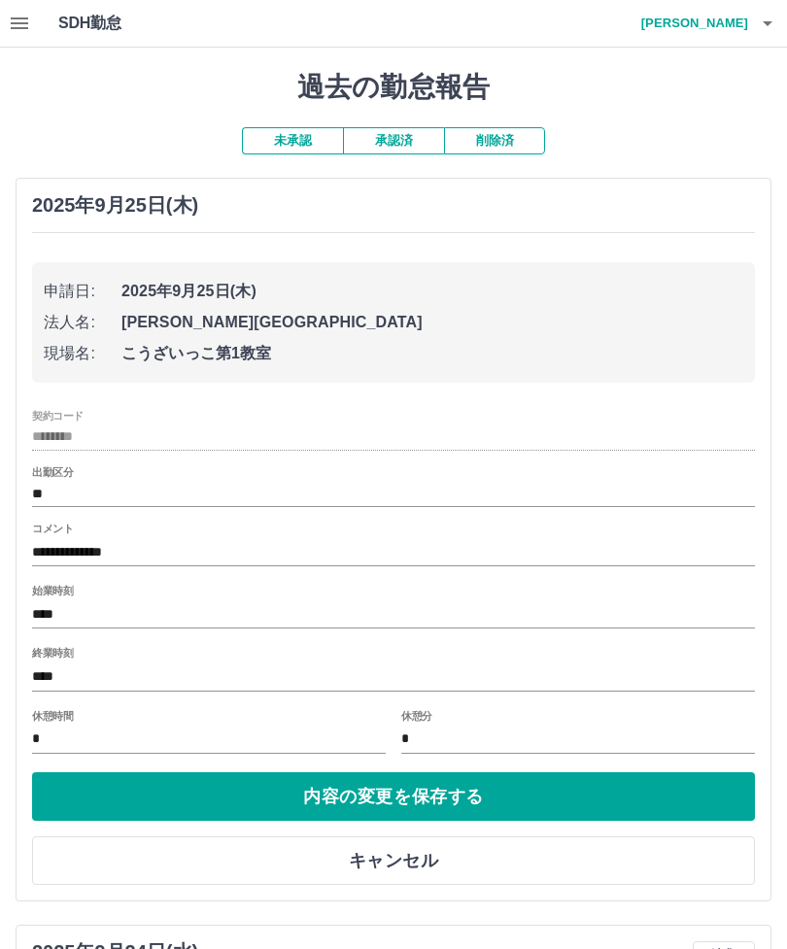
click at [110, 682] on input "****" at bounding box center [393, 677] width 723 height 28
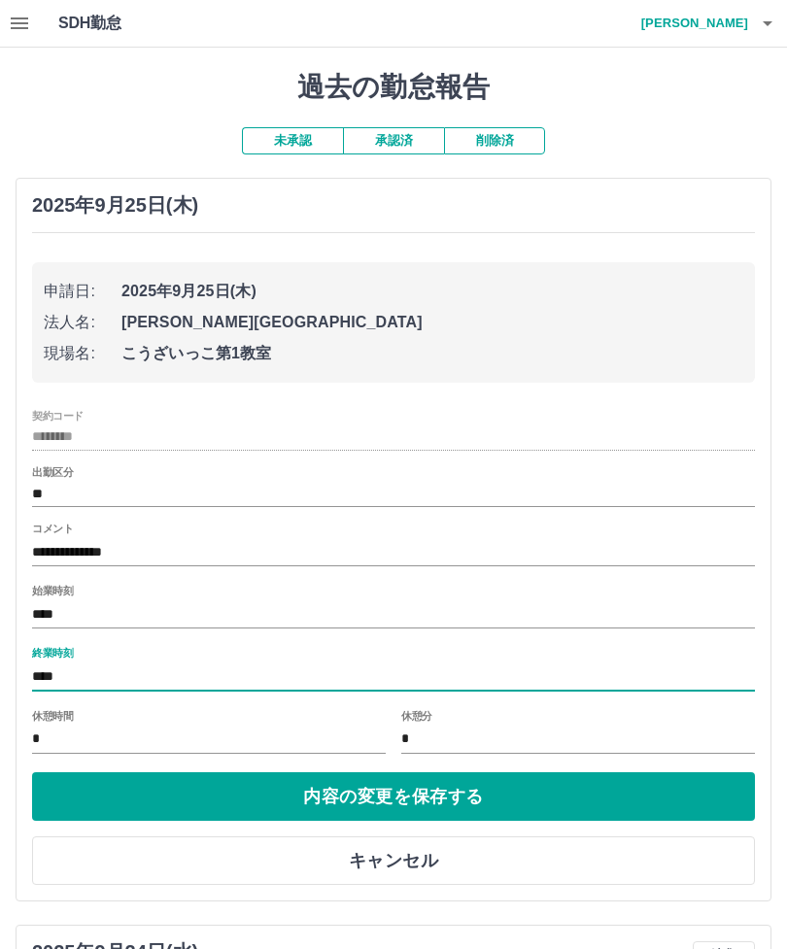
scroll to position [44, 0]
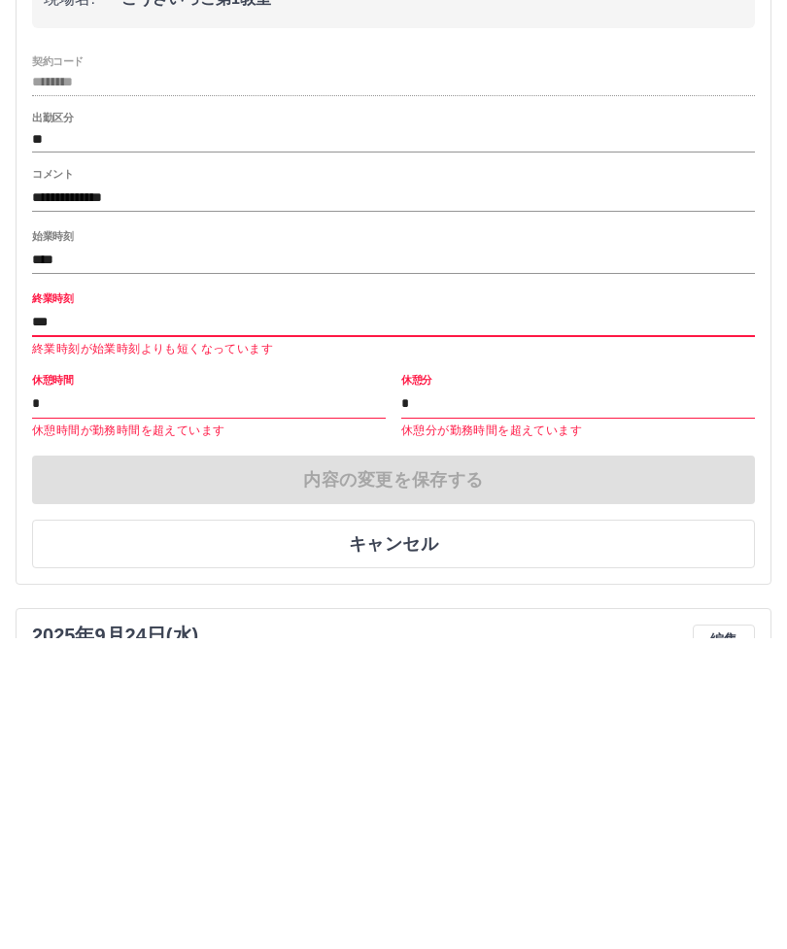
type input "****"
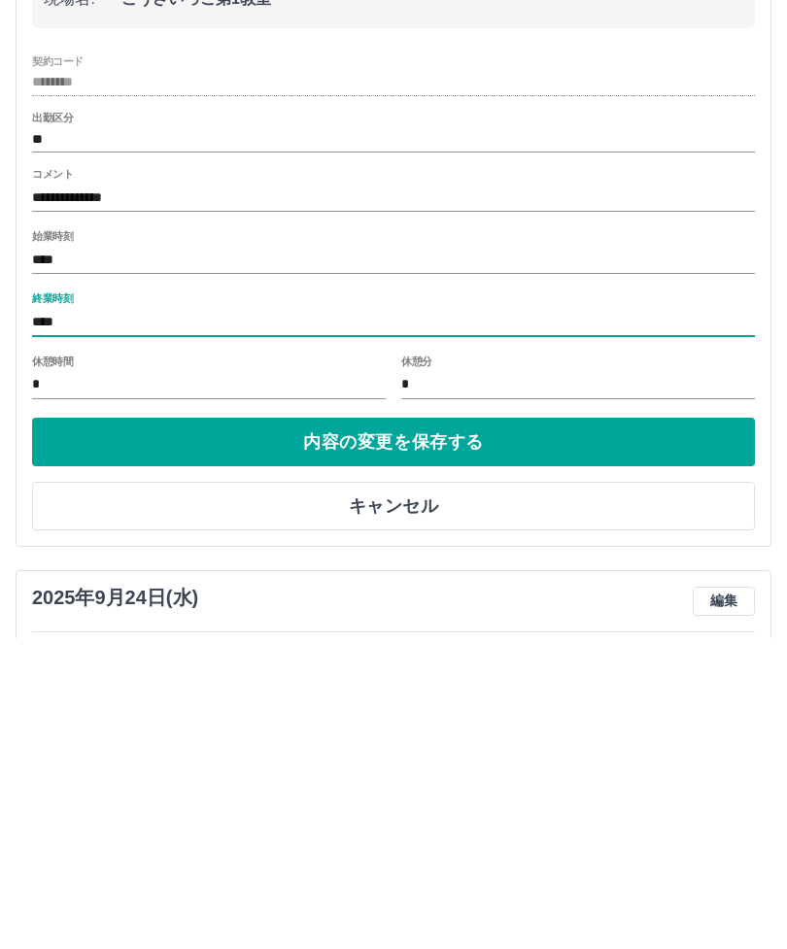
click at [506, 729] on button "内容の変更を保存する" at bounding box center [393, 753] width 723 height 49
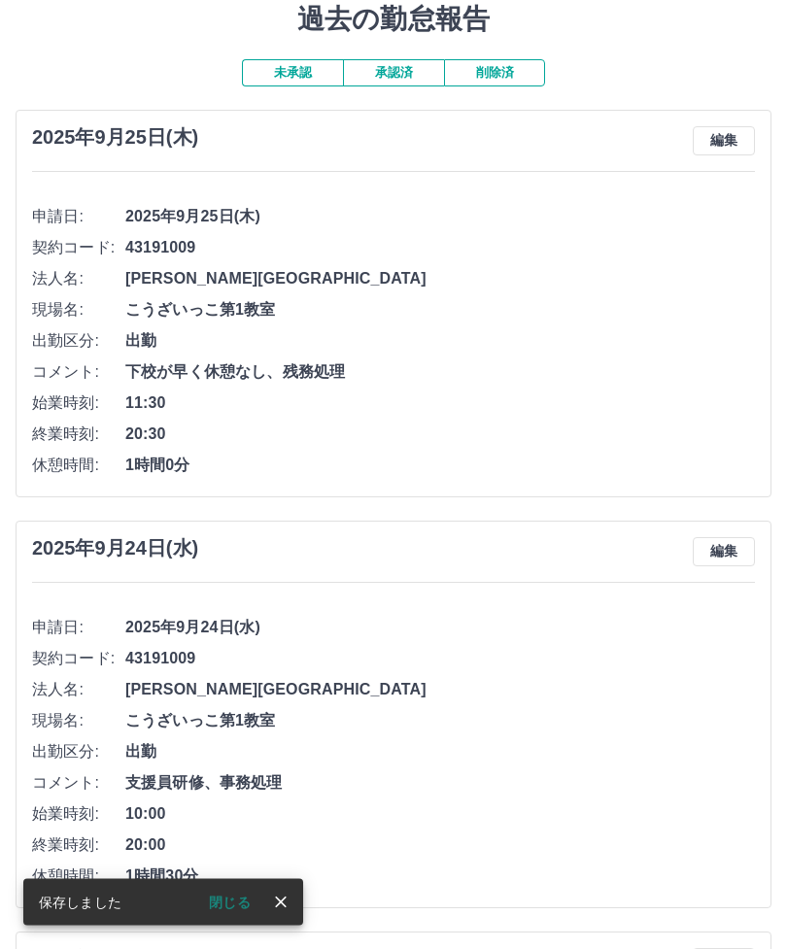
scroll to position [0, 0]
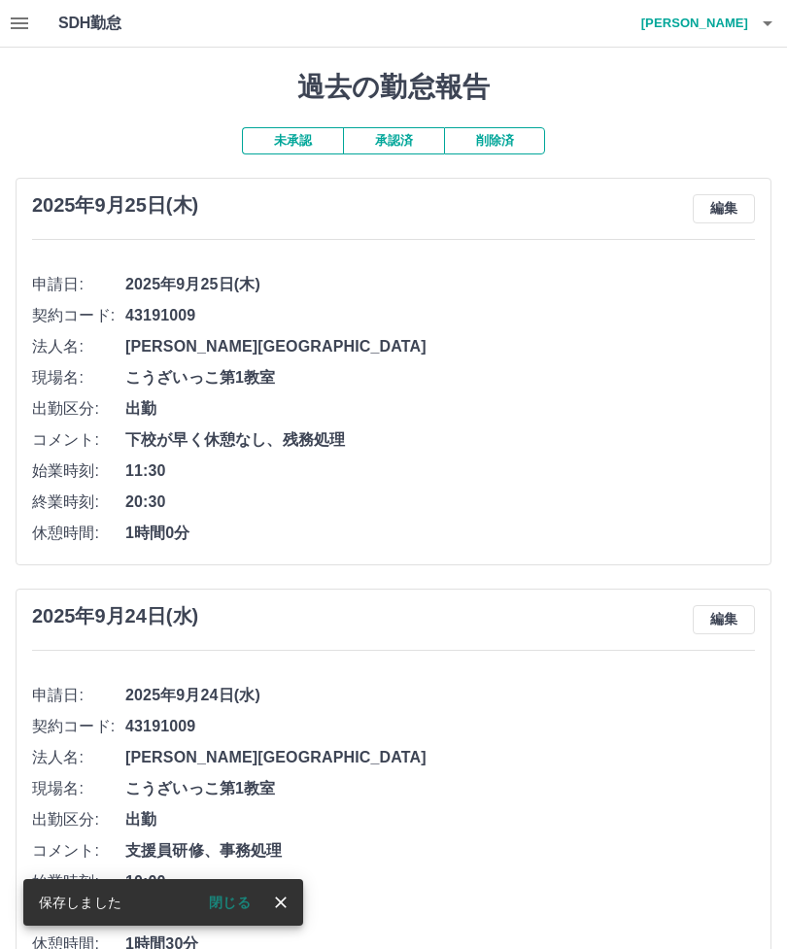
click at [716, 17] on h4 "黒川　理恵" at bounding box center [690, 23] width 117 height 47
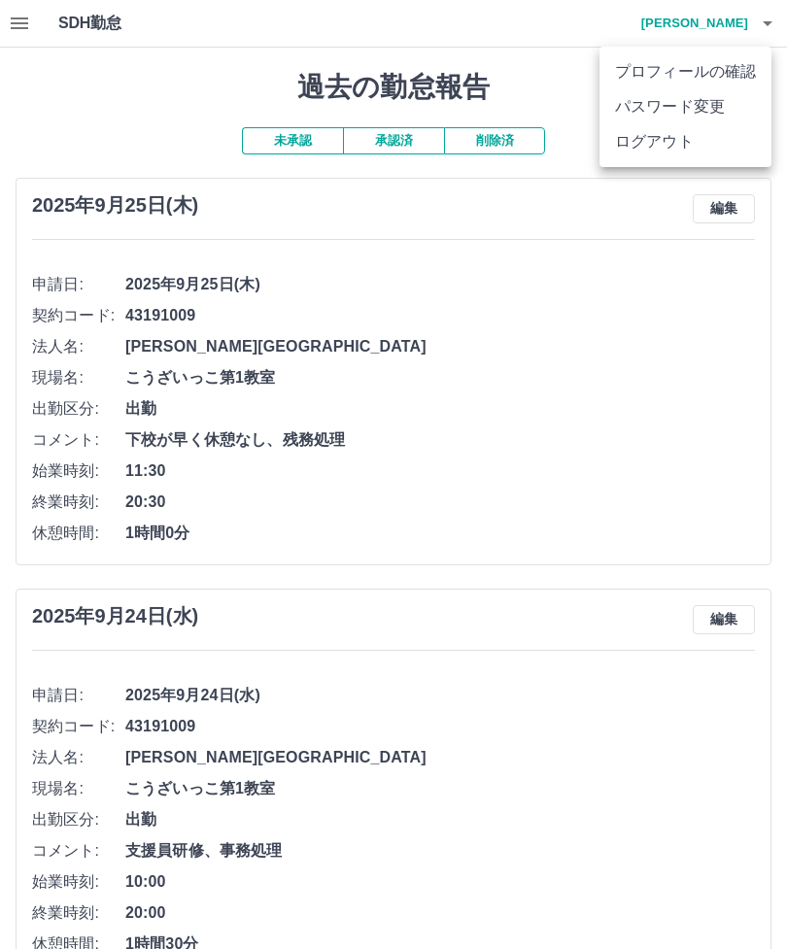
click at [682, 157] on li "ログアウト" at bounding box center [686, 141] width 172 height 35
